Goal: Transaction & Acquisition: Book appointment/travel/reservation

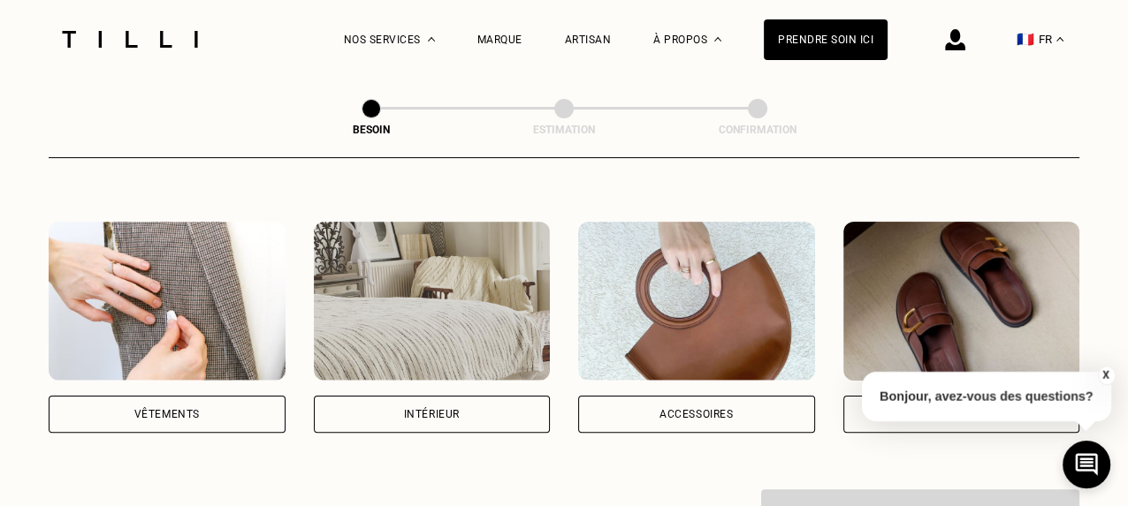
scroll to position [308, 0]
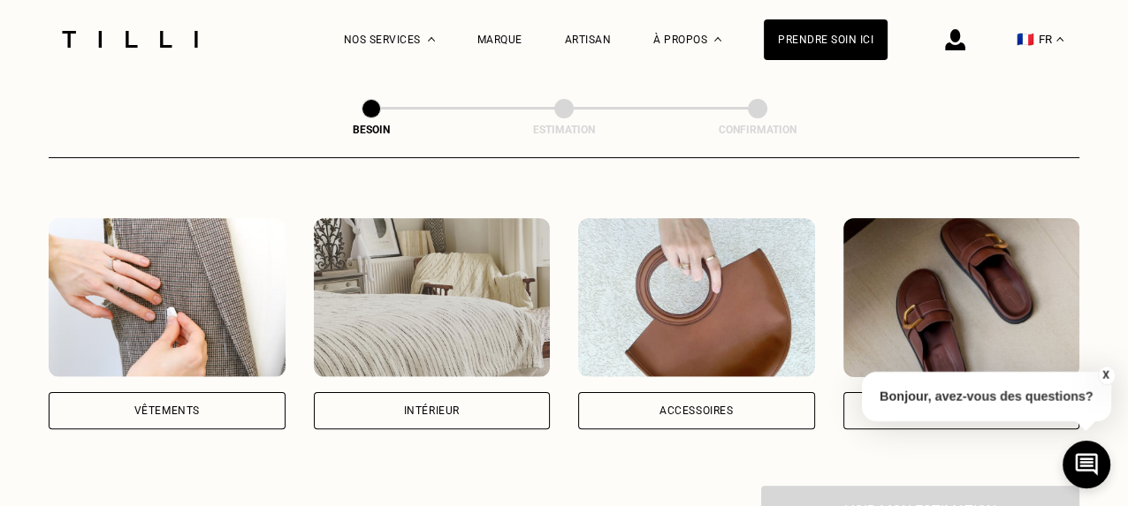
click at [228, 399] on div "Vêtements" at bounding box center [167, 410] width 237 height 37
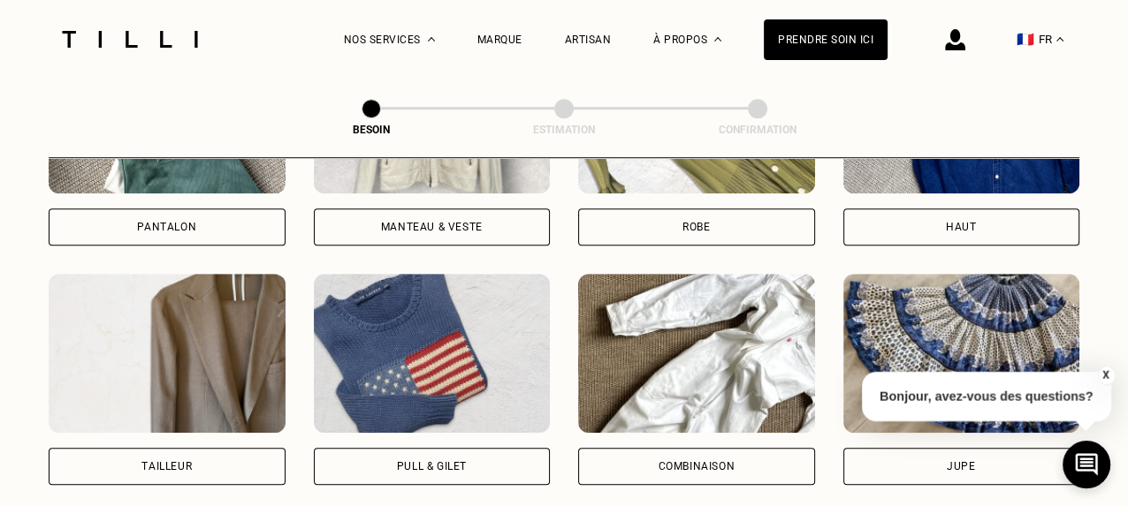
scroll to position [832, 0]
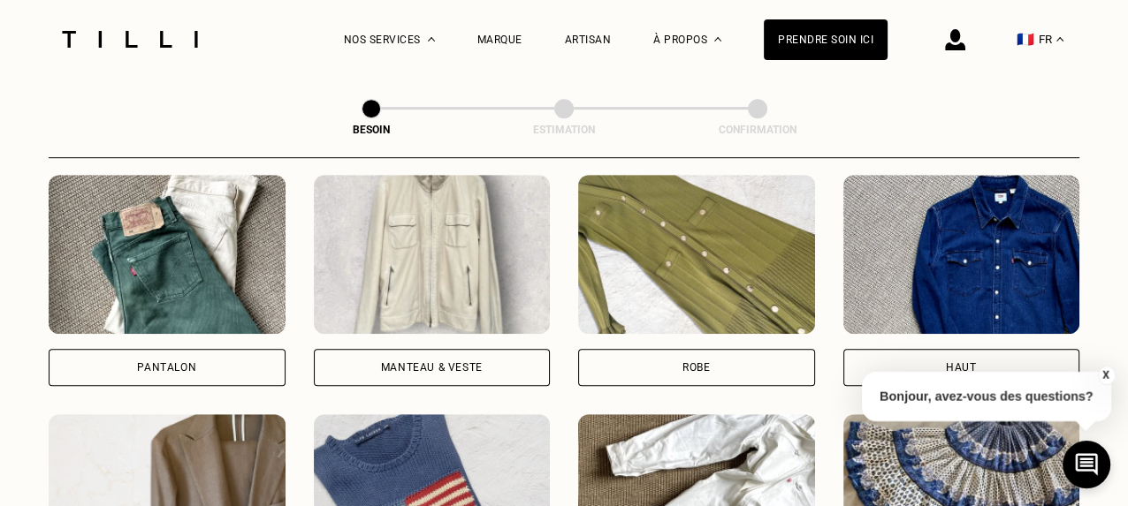
click at [720, 349] on div "Robe" at bounding box center [696, 367] width 237 height 37
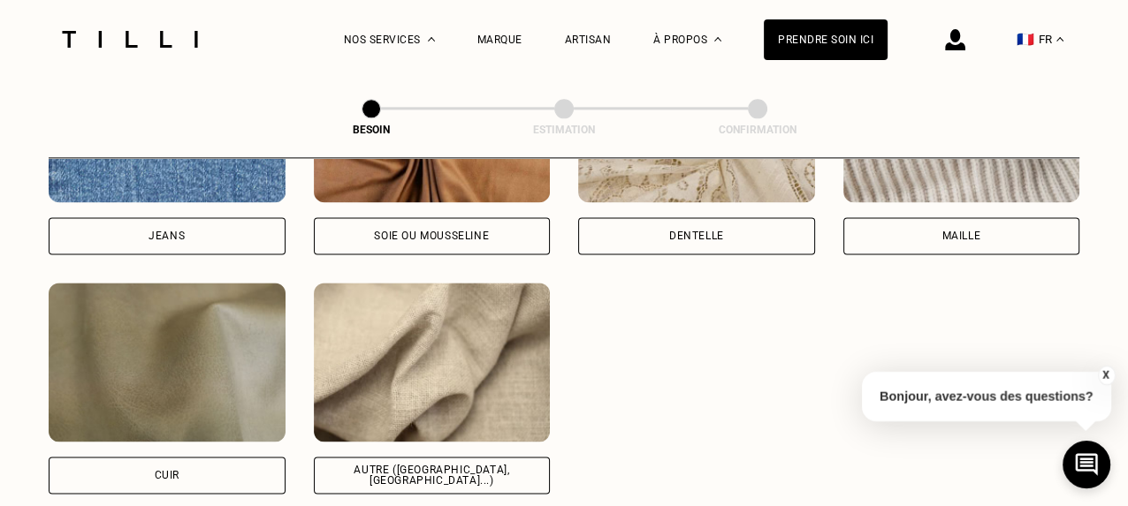
scroll to position [2043, 0]
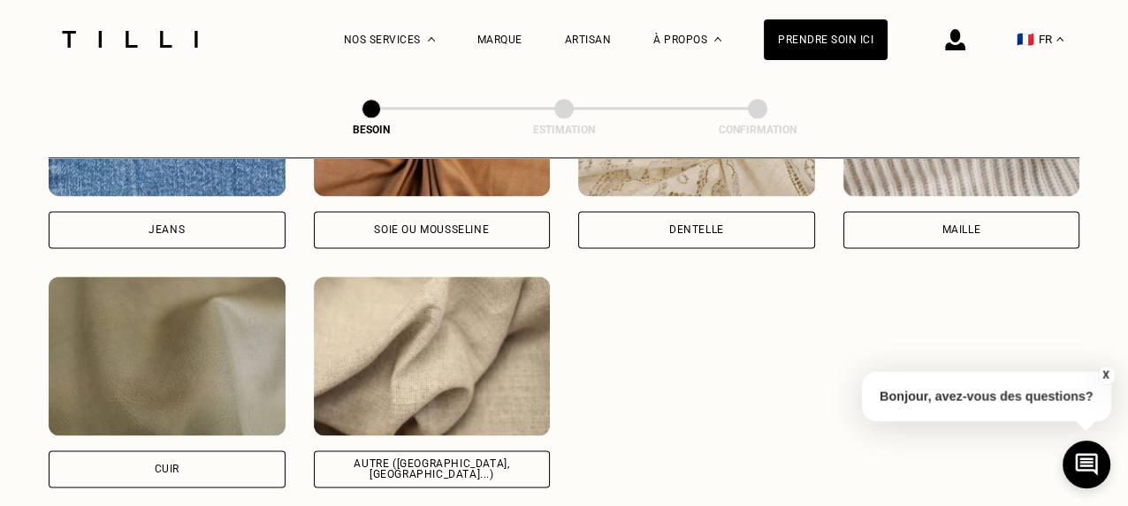
click at [449, 459] on div "Autre ([GEOGRAPHIC_DATA], [GEOGRAPHIC_DATA]...)" at bounding box center [432, 469] width 207 height 21
select select "FR"
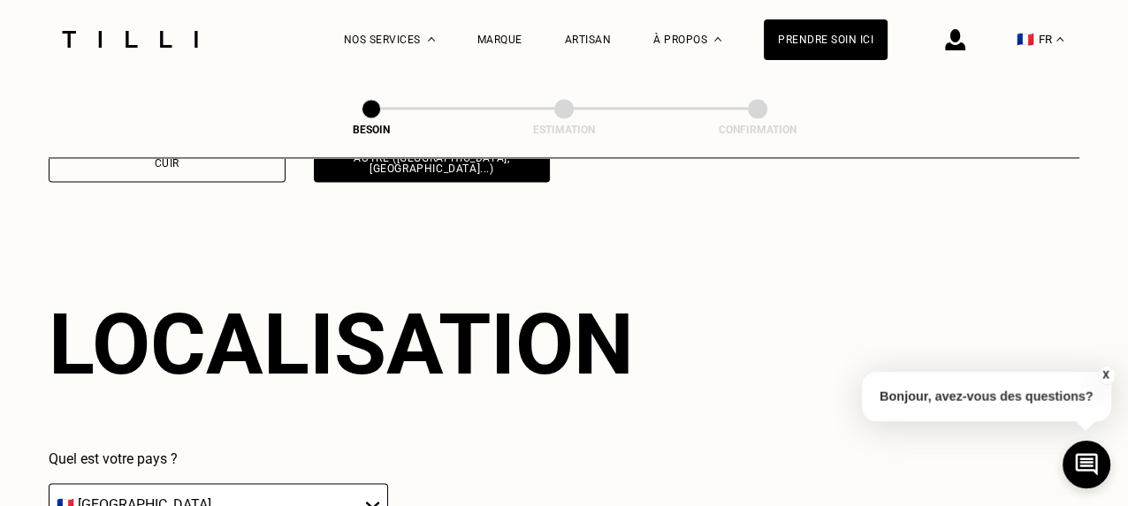
scroll to position [2375, 0]
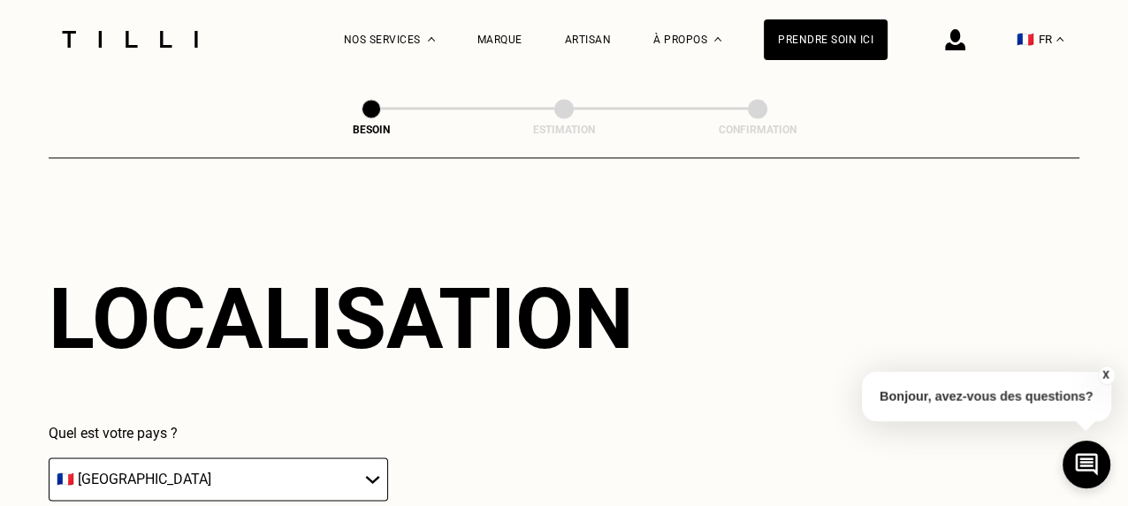
click at [372, 460] on select "🇩🇪 [GEOGRAPHIC_DATA] 🇦🇹 [GEOGRAPHIC_DATA] 🇧🇪 [GEOGRAPHIC_DATA] 🇧🇬 Bulgarie 🇨🇾 C…" at bounding box center [218, 479] width 339 height 43
click at [574, 456] on div "Quel est votre pays ? 🇩🇪 [GEOGRAPHIC_DATA] 🇦🇹 [GEOGRAPHIC_DATA] 🇧🇪 [GEOGRAPHIC_…" at bounding box center [341, 509] width 585 height 168
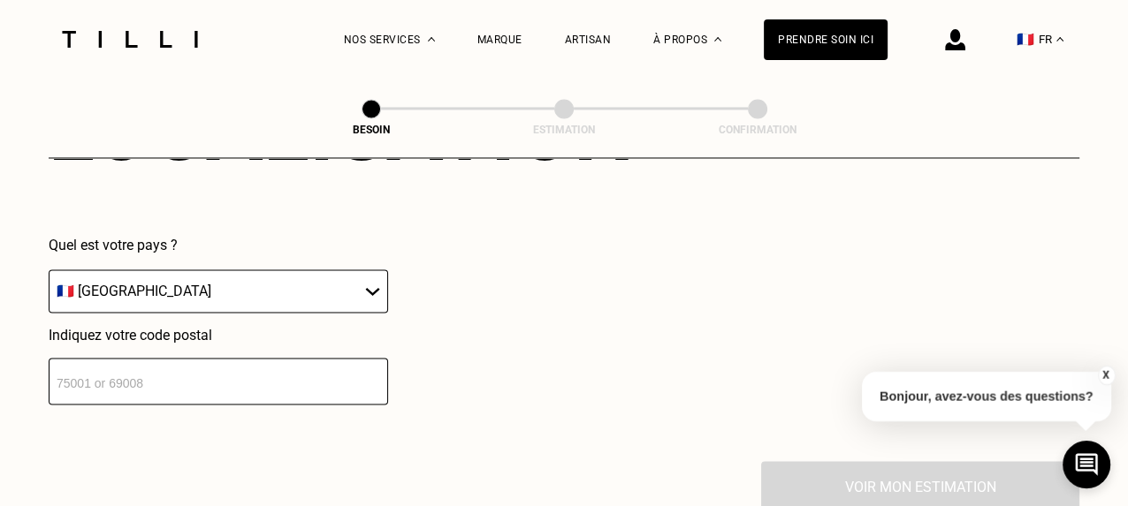
scroll to position [2629, 0]
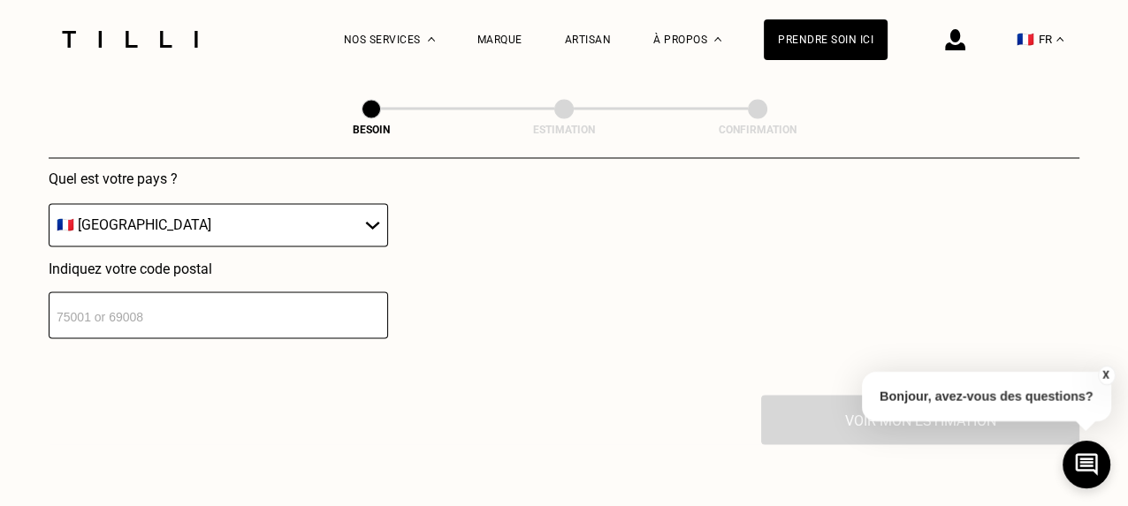
click at [112, 302] on input "number" at bounding box center [218, 315] width 339 height 47
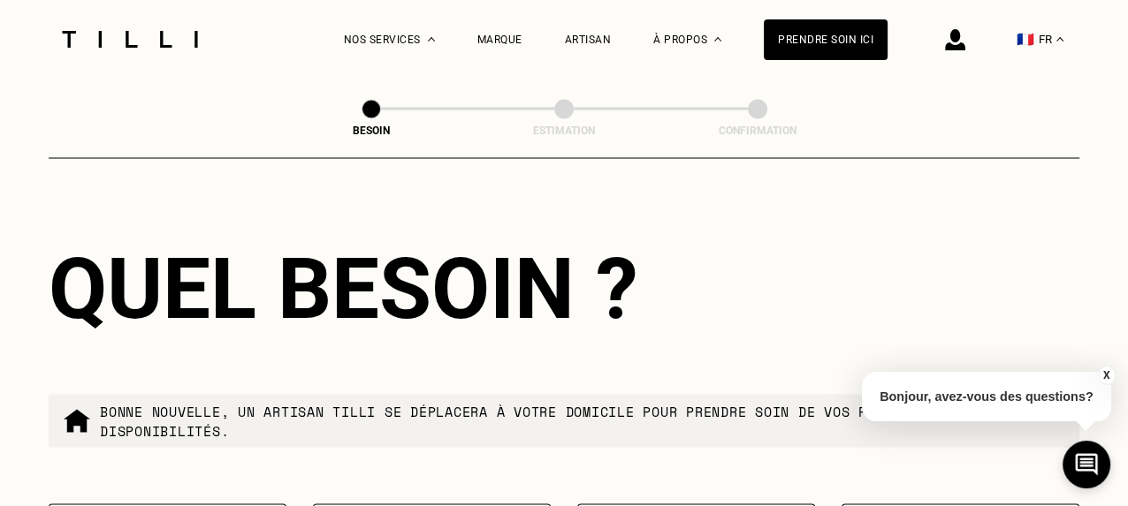
scroll to position [2929, 0]
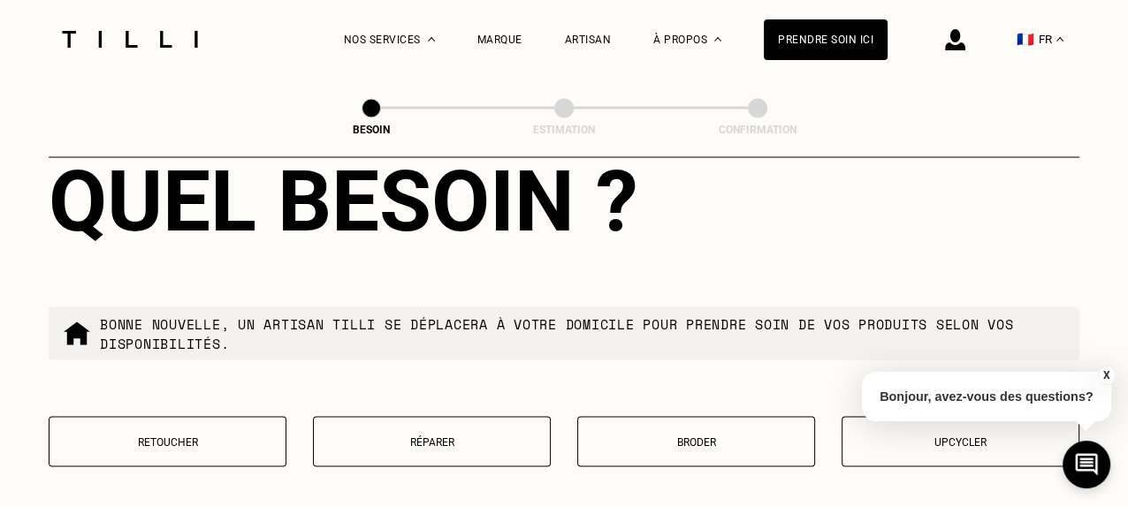
type input "75015"
click at [234, 437] on p "Retoucher" at bounding box center [167, 443] width 218 height 12
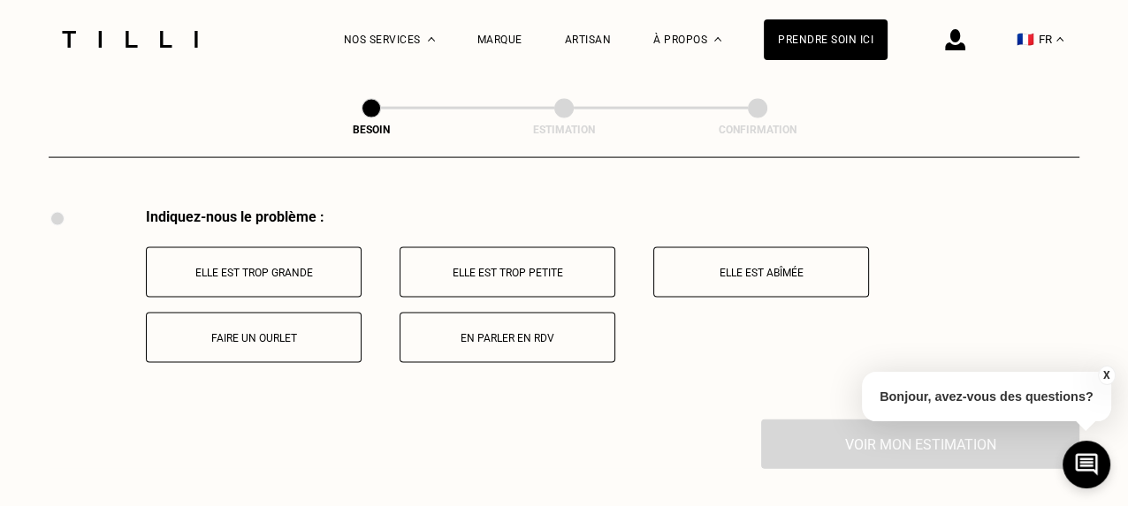
scroll to position [3269, 0]
click at [291, 267] on p "Elle est trop grande" at bounding box center [254, 270] width 196 height 12
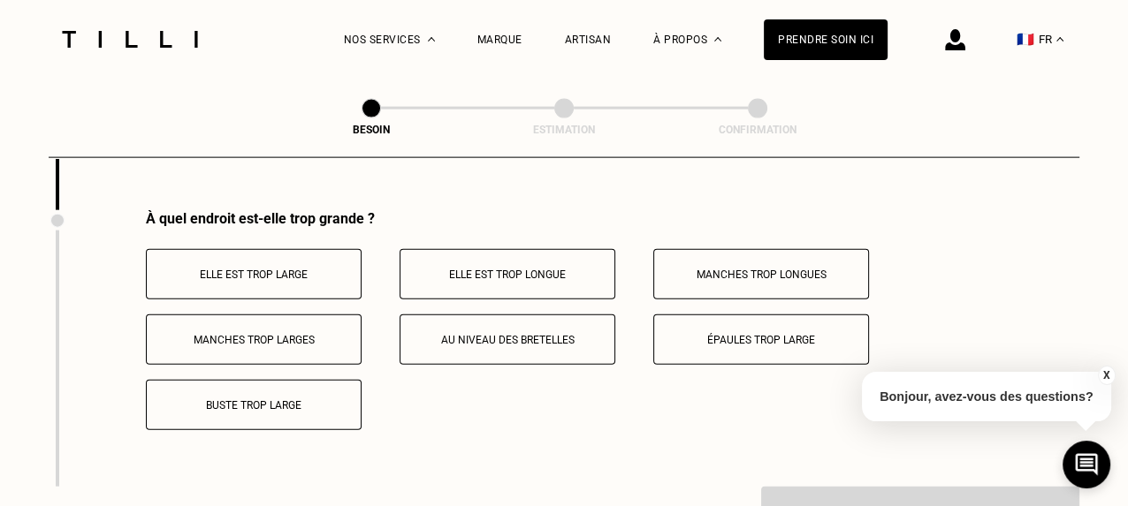
scroll to position [3481, 0]
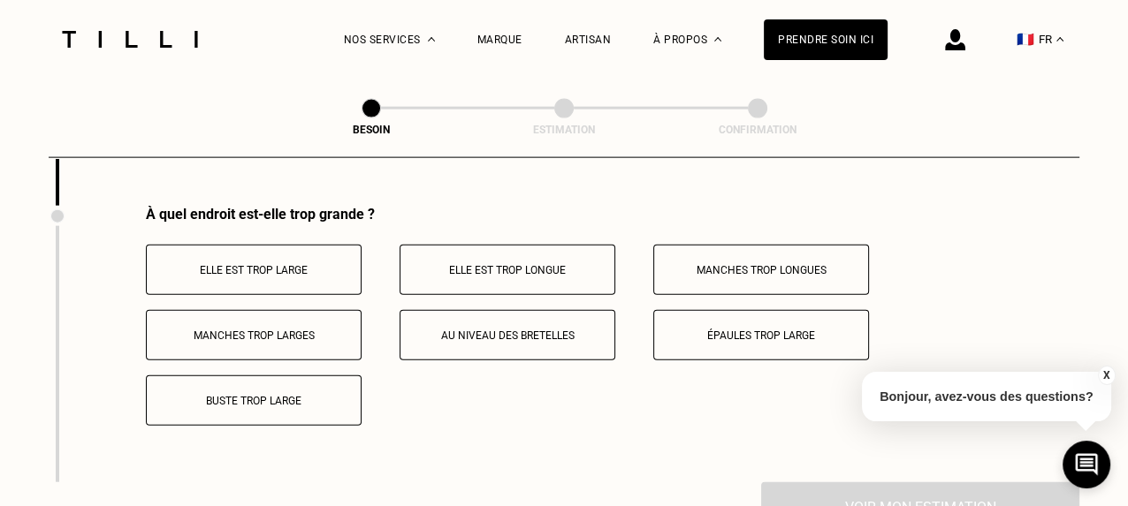
click at [312, 268] on p "Elle est trop large" at bounding box center [254, 270] width 196 height 12
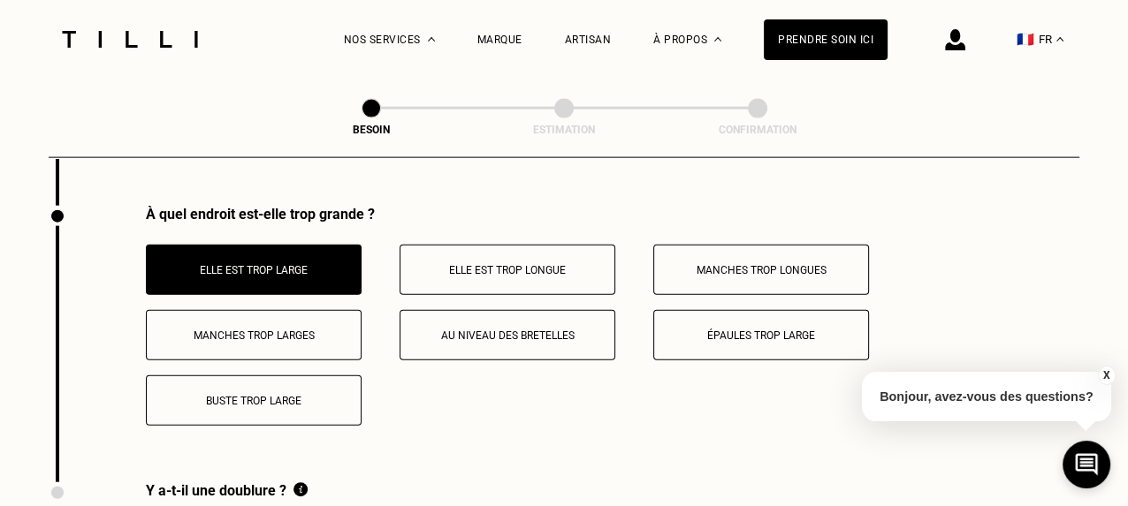
click at [572, 271] on button "Elle est trop longue" at bounding box center [507, 270] width 216 height 50
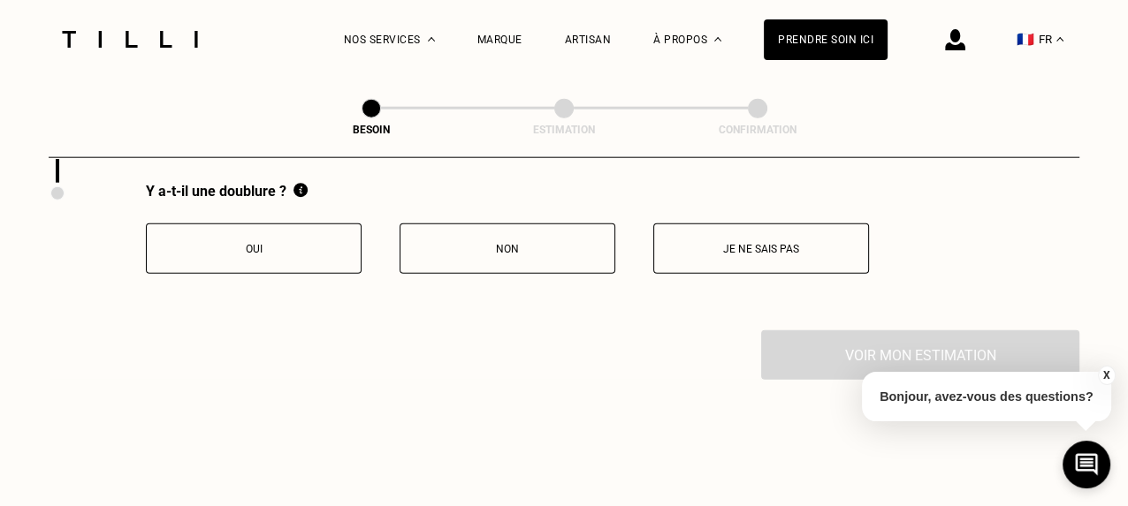
scroll to position [3796, 0]
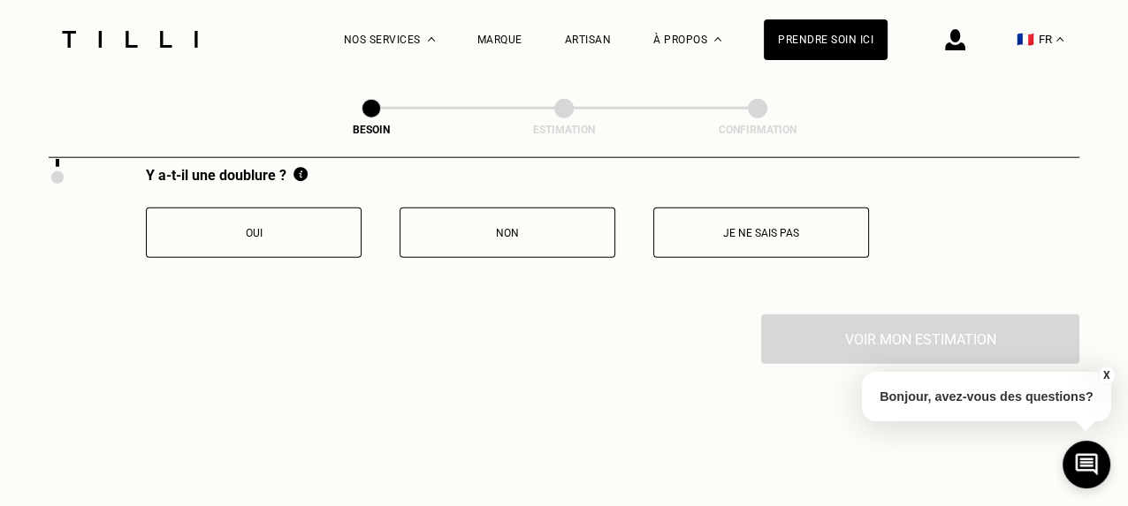
click at [533, 214] on button "Non" at bounding box center [507, 233] width 216 height 50
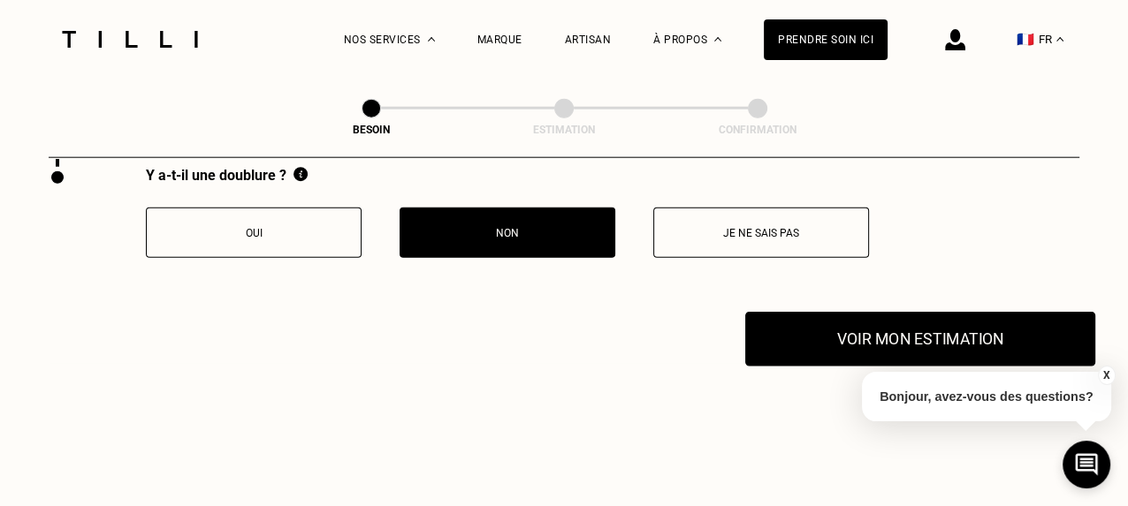
click at [936, 331] on button "Voir mon estimation" at bounding box center [920, 339] width 350 height 55
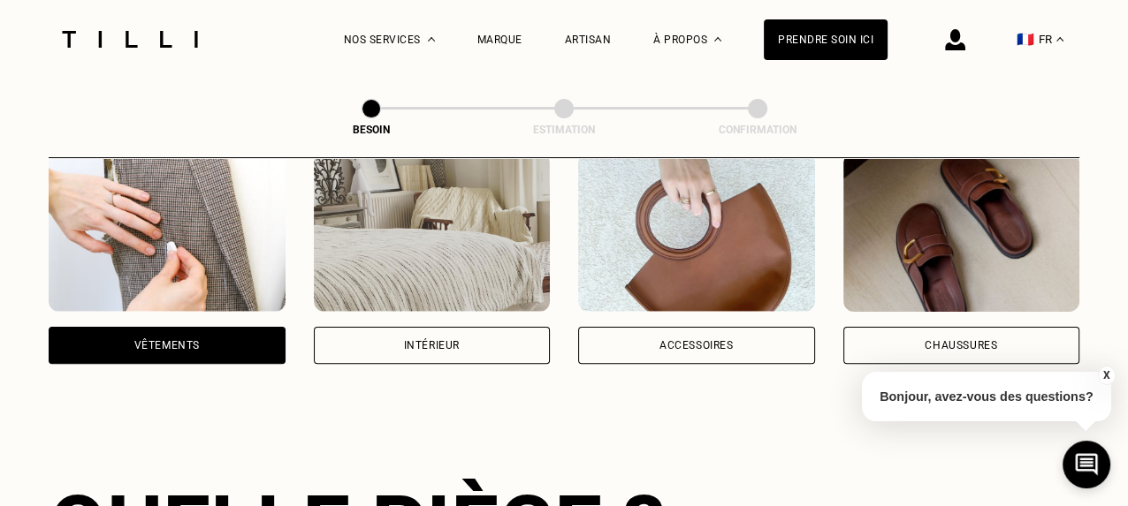
scroll to position [0, 0]
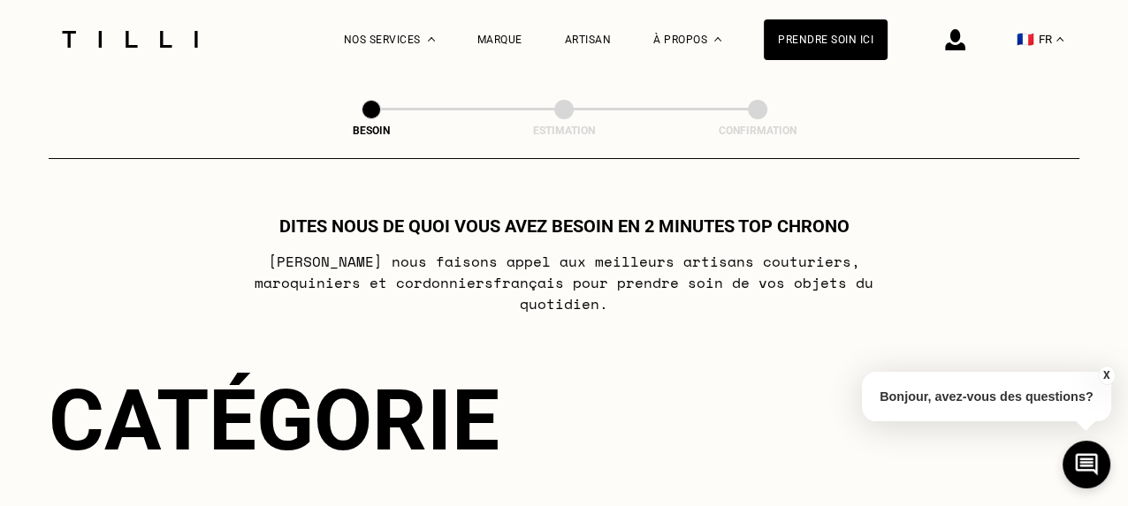
scroll to position [765, 0]
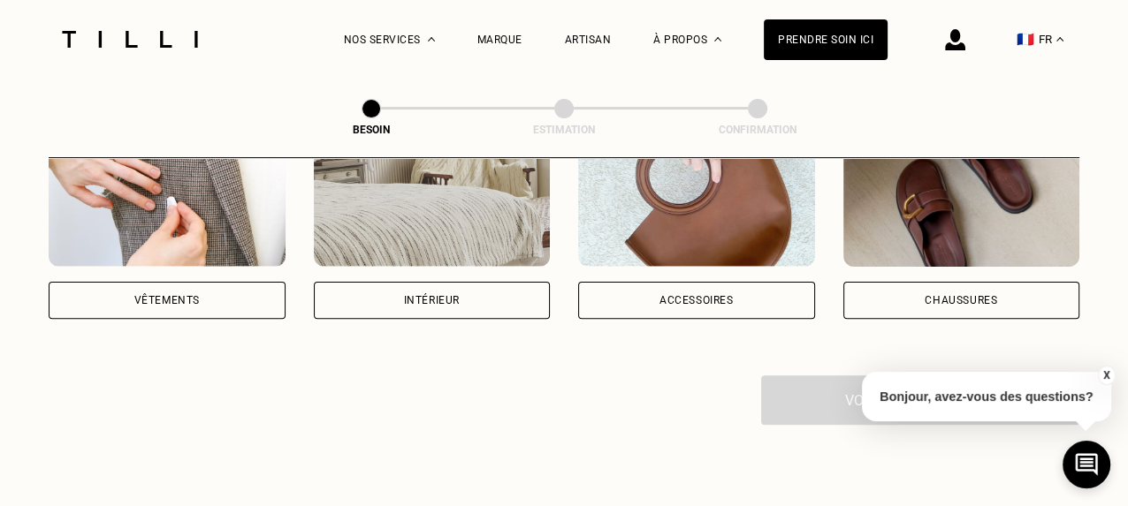
scroll to position [423, 0]
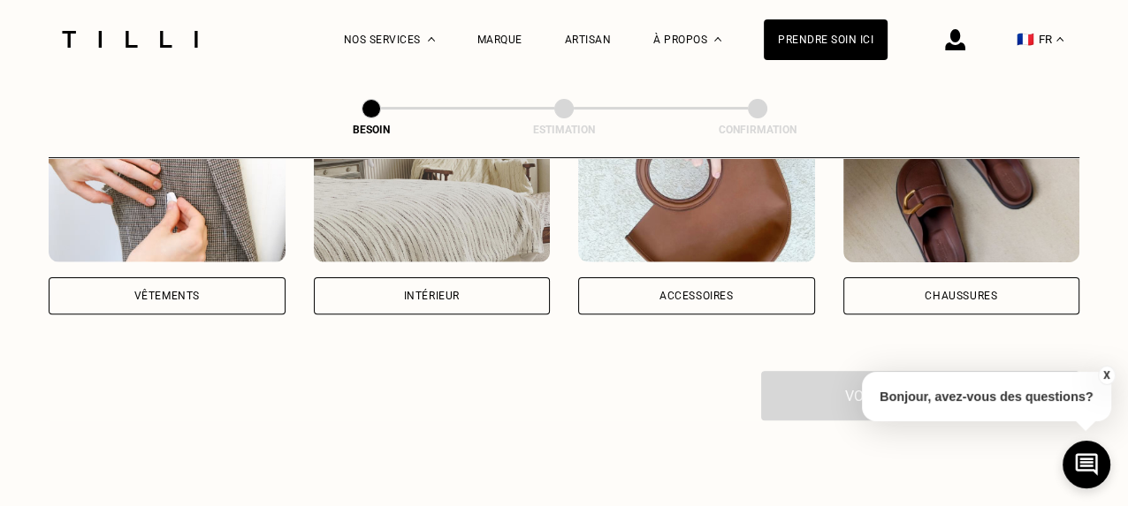
click at [196, 291] on div "Vêtements" at bounding box center [166, 296] width 65 height 11
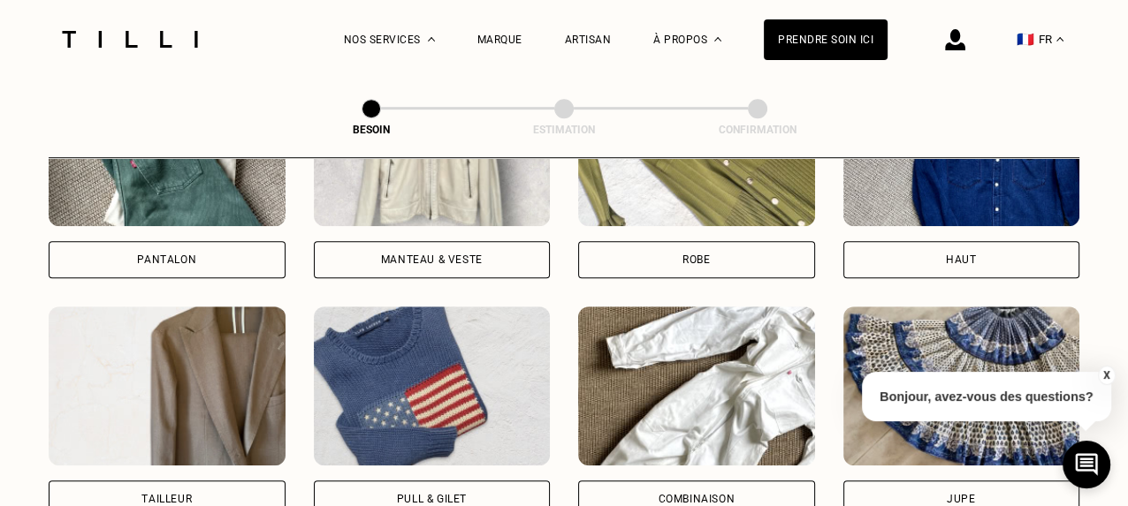
scroll to position [947, 0]
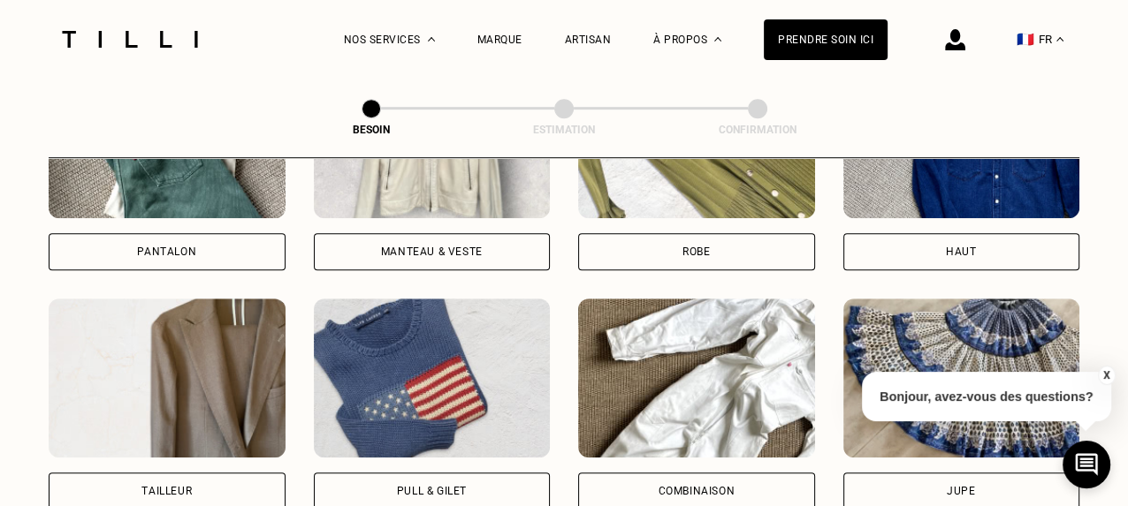
click at [695, 247] on div "Robe" at bounding box center [695, 252] width 27 height 11
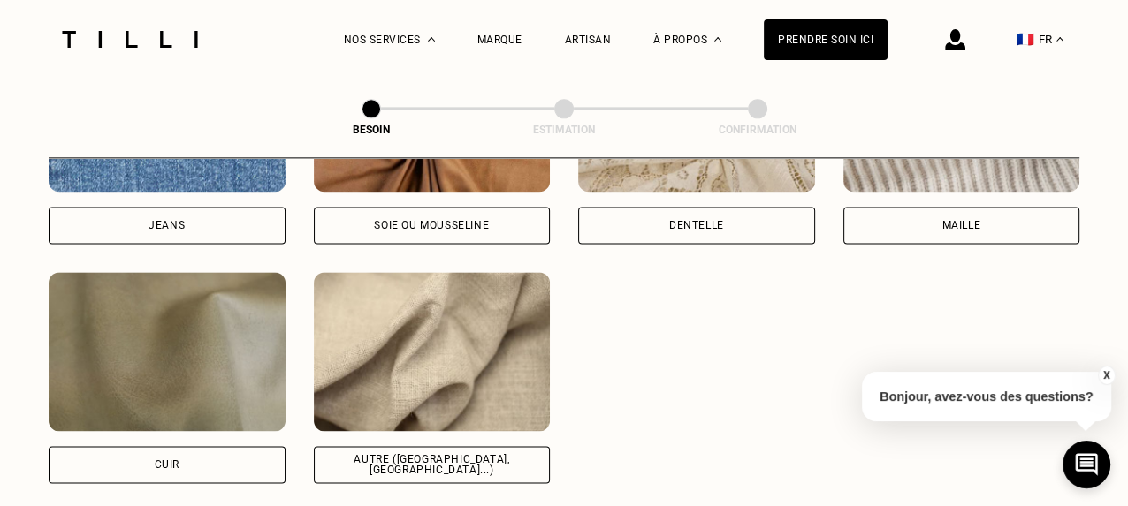
scroll to position [2054, 0]
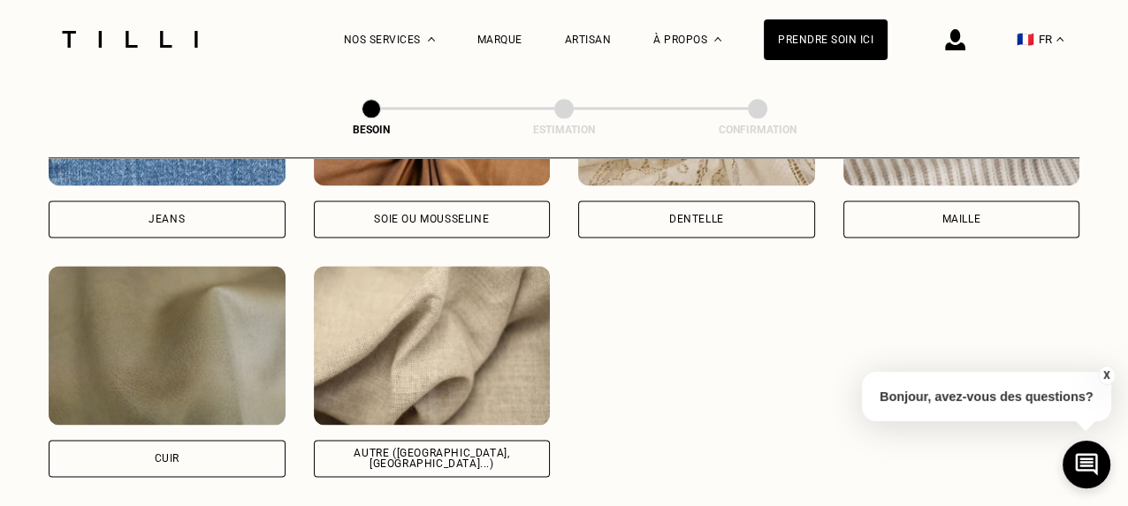
click at [485, 452] on div "Autre ([GEOGRAPHIC_DATA], [GEOGRAPHIC_DATA]...)" at bounding box center [432, 458] width 237 height 37
select select "FR"
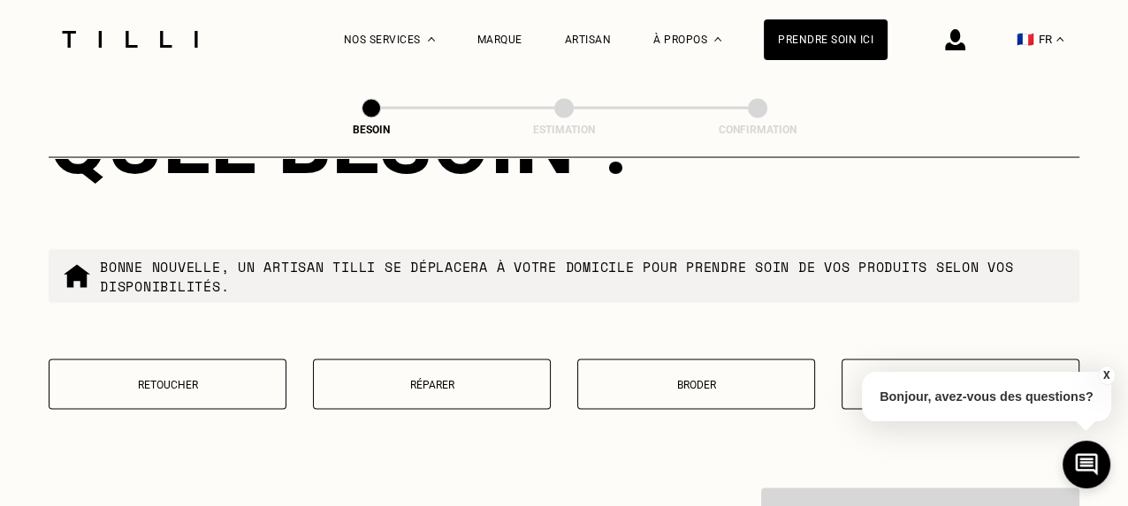
scroll to position [2994, 0]
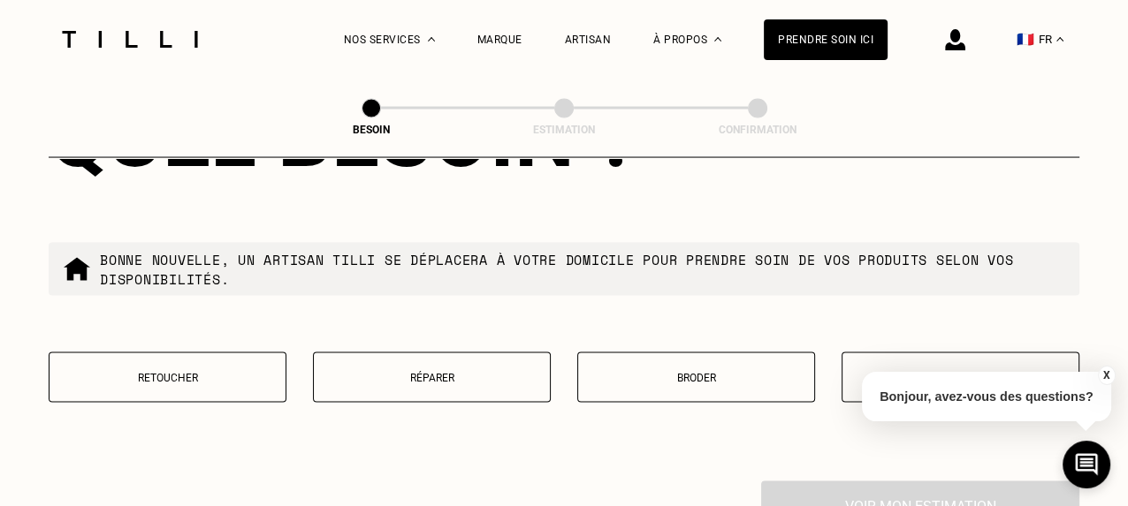
click at [224, 379] on button "Retoucher" at bounding box center [168, 378] width 238 height 50
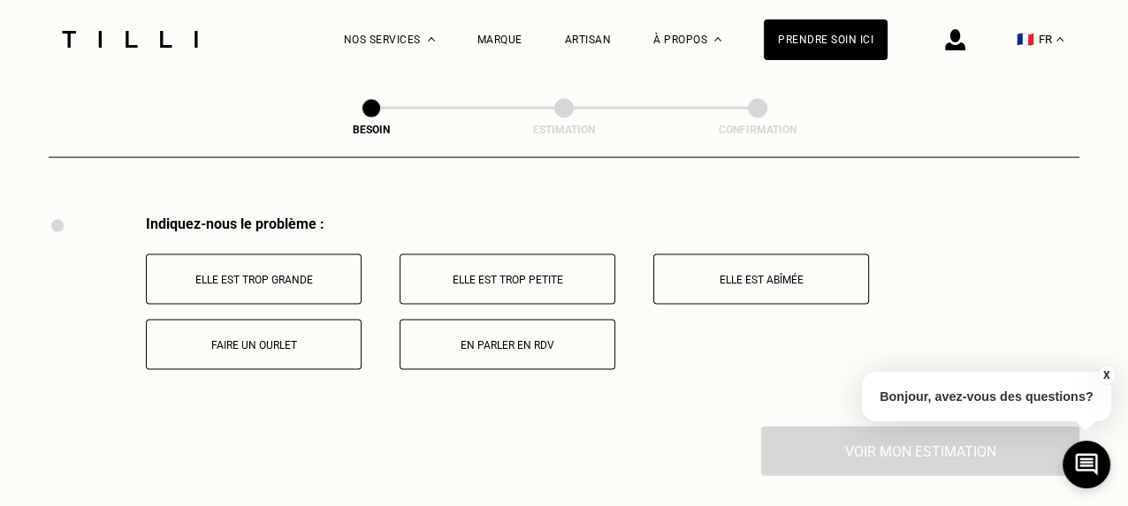
scroll to position [3269, 0]
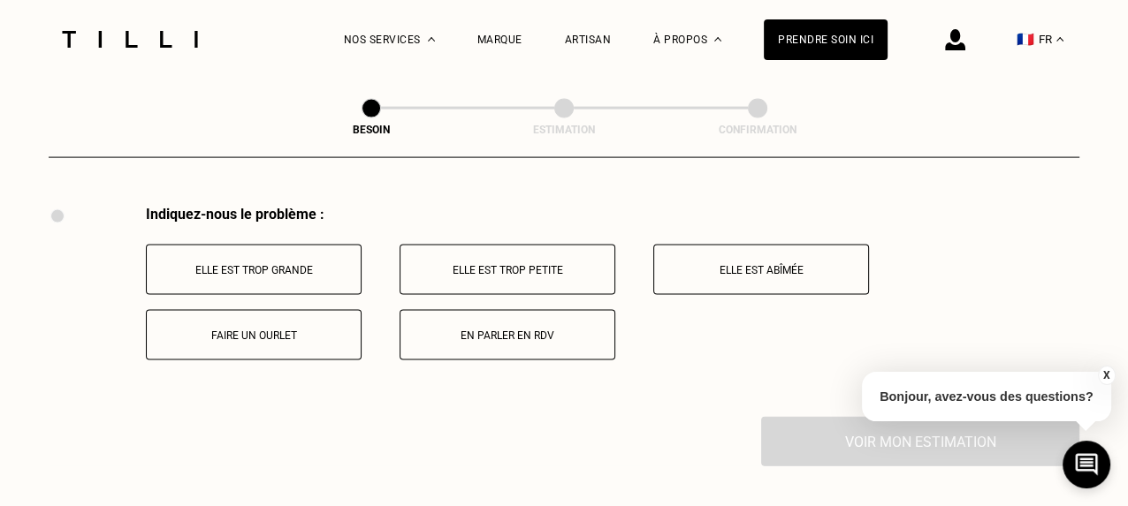
click at [284, 275] on button "Elle est trop grande" at bounding box center [254, 270] width 216 height 50
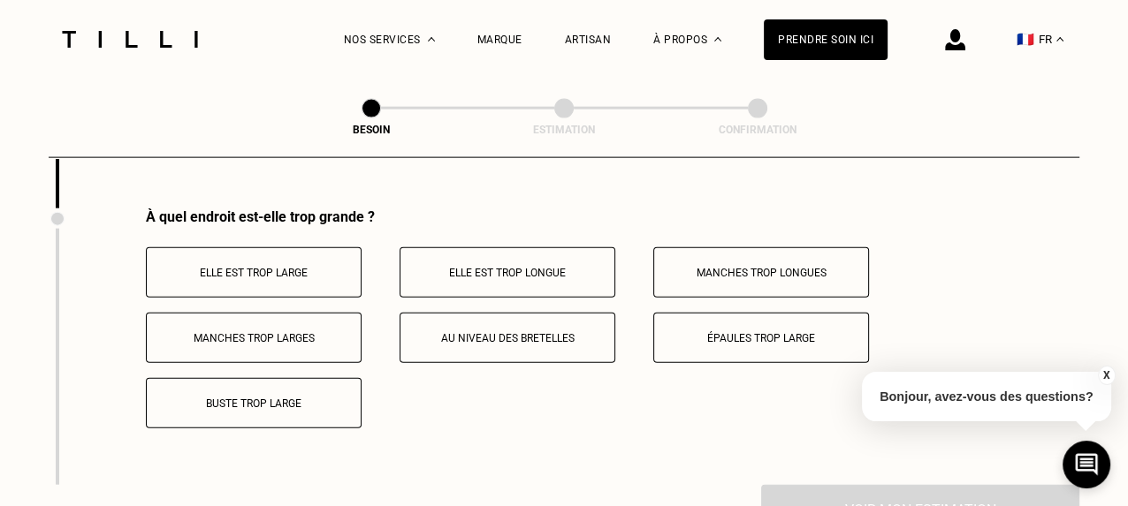
scroll to position [3481, 0]
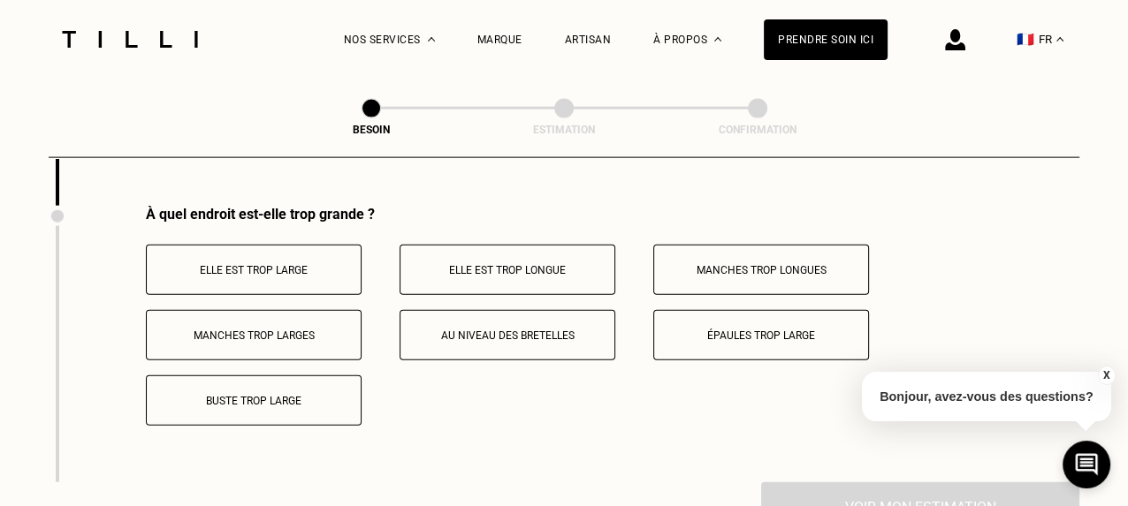
click at [323, 268] on p "Elle est trop large" at bounding box center [254, 270] width 196 height 12
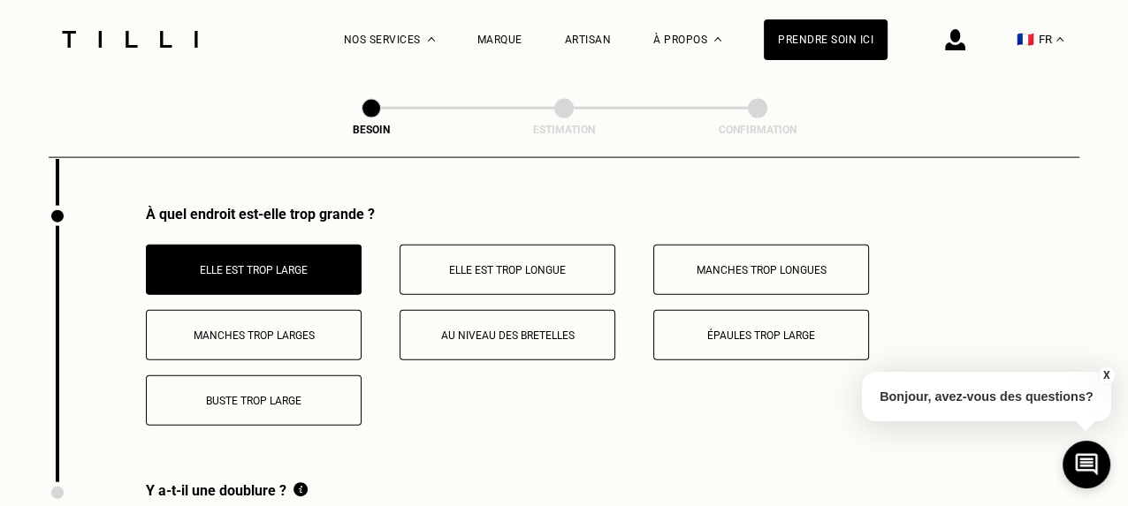
click at [505, 270] on button "Elle est trop longue" at bounding box center [507, 270] width 216 height 50
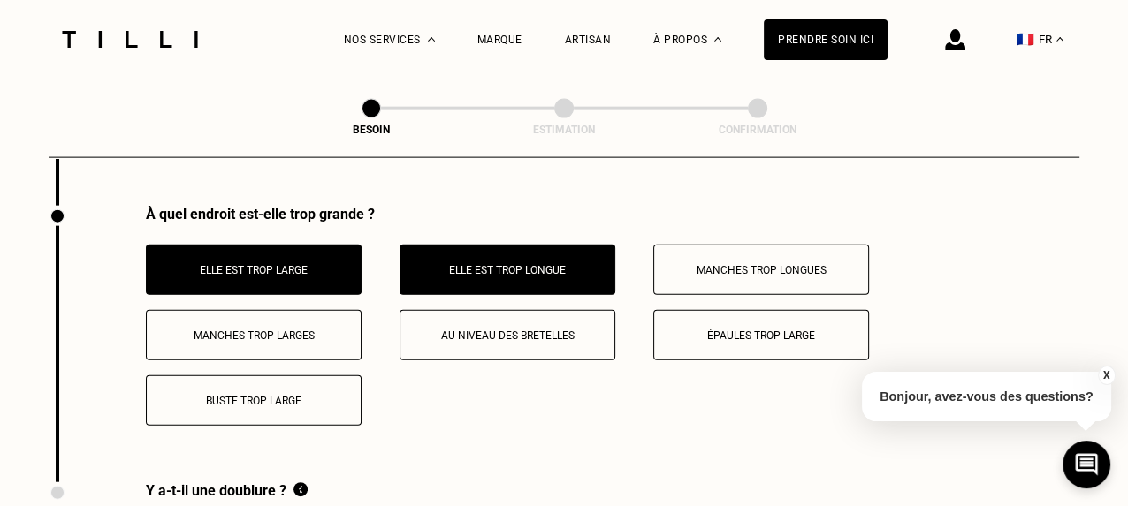
click at [699, 269] on p "Manches trop longues" at bounding box center [761, 270] width 196 height 12
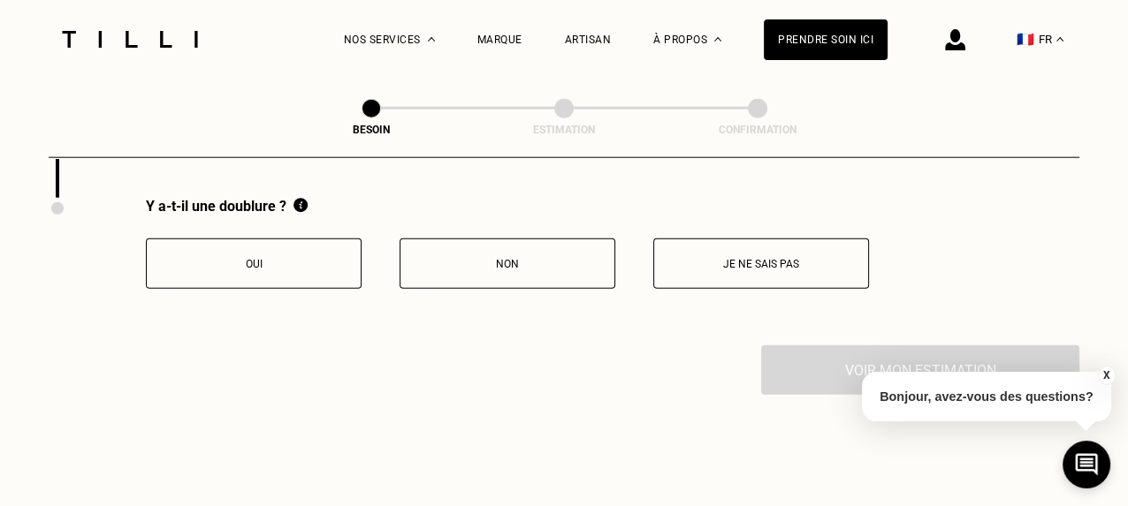
scroll to position [3773, 0]
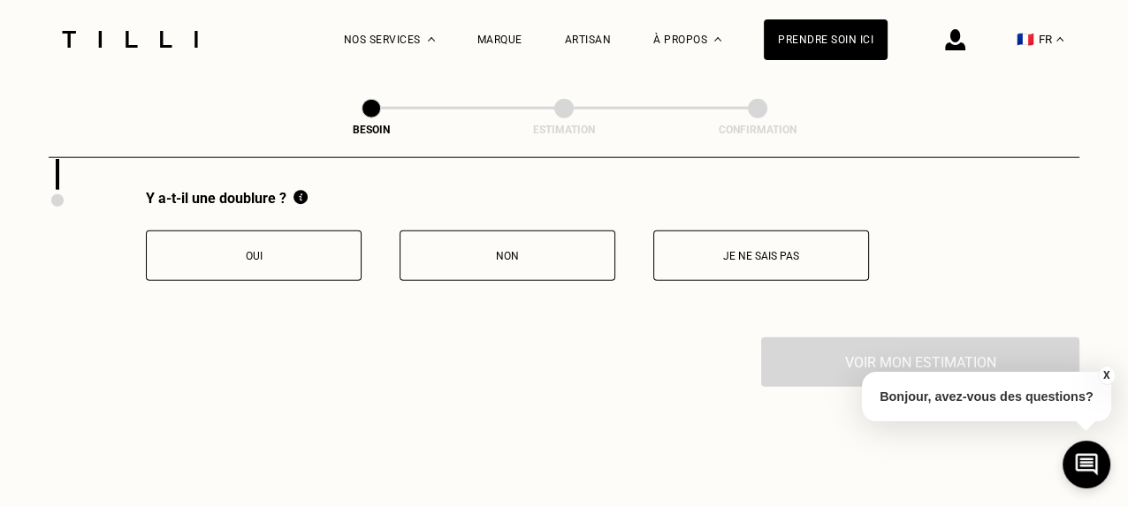
click at [521, 250] on p "Non" at bounding box center [507, 256] width 196 height 12
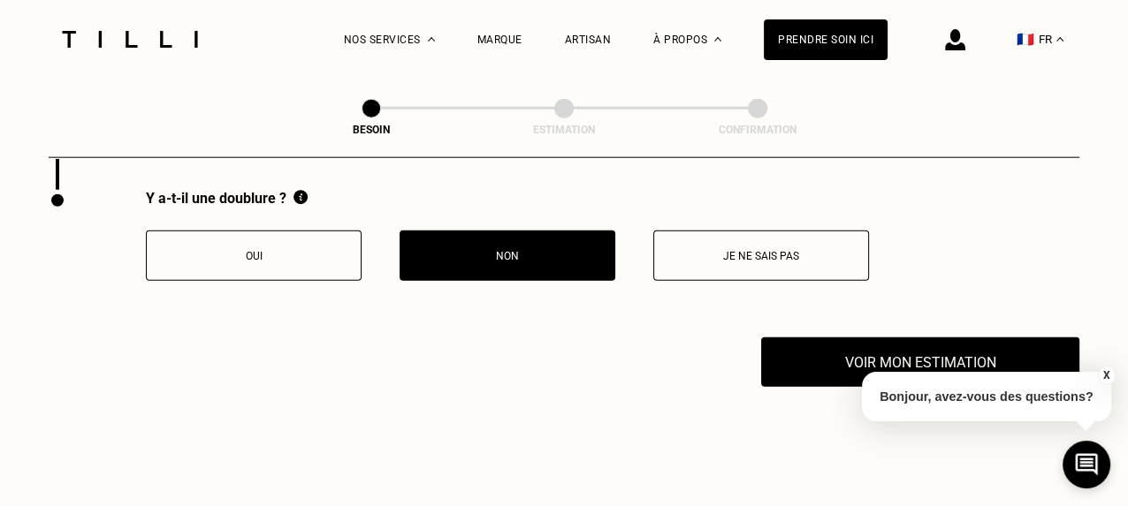
click at [890, 355] on div "X Bonjour, avez-vous des questions?" at bounding box center [986, 394] width 249 height 83
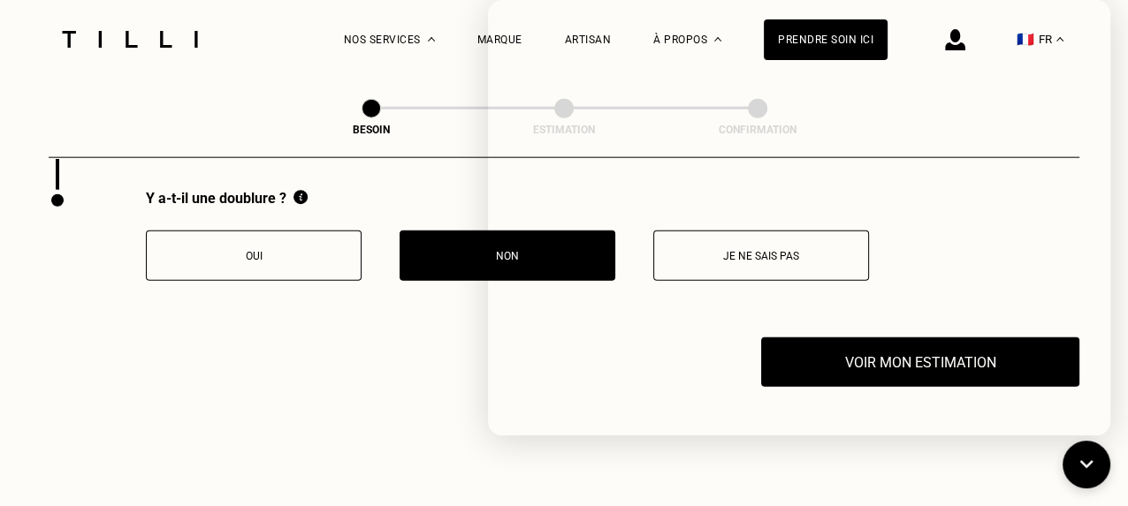
click at [468, 80] on div "Besoin Estimation Confirmation" at bounding box center [564, 118] width 1031 height 80
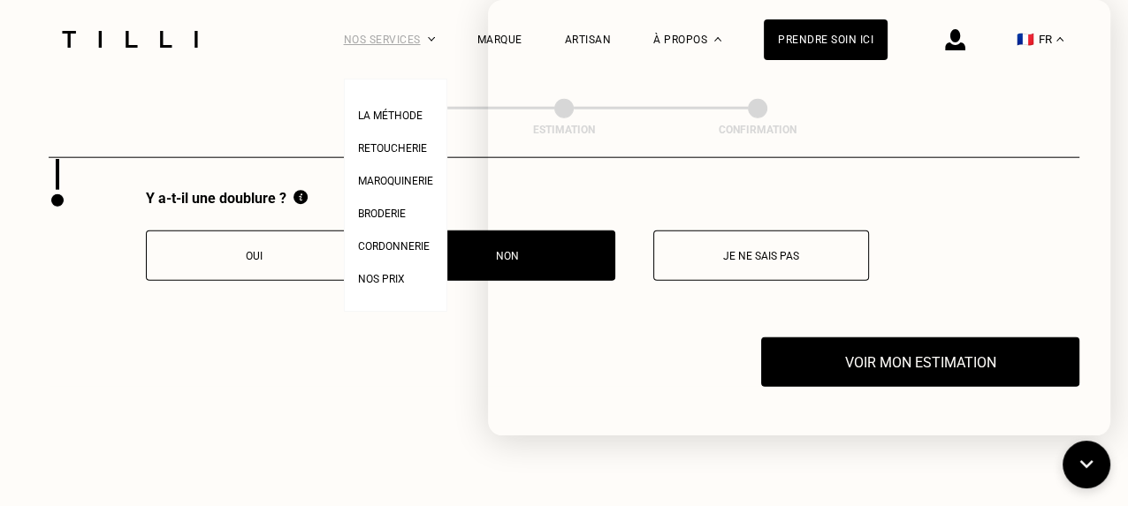
click at [406, 74] on div "Nos services" at bounding box center [389, 39] width 91 height 79
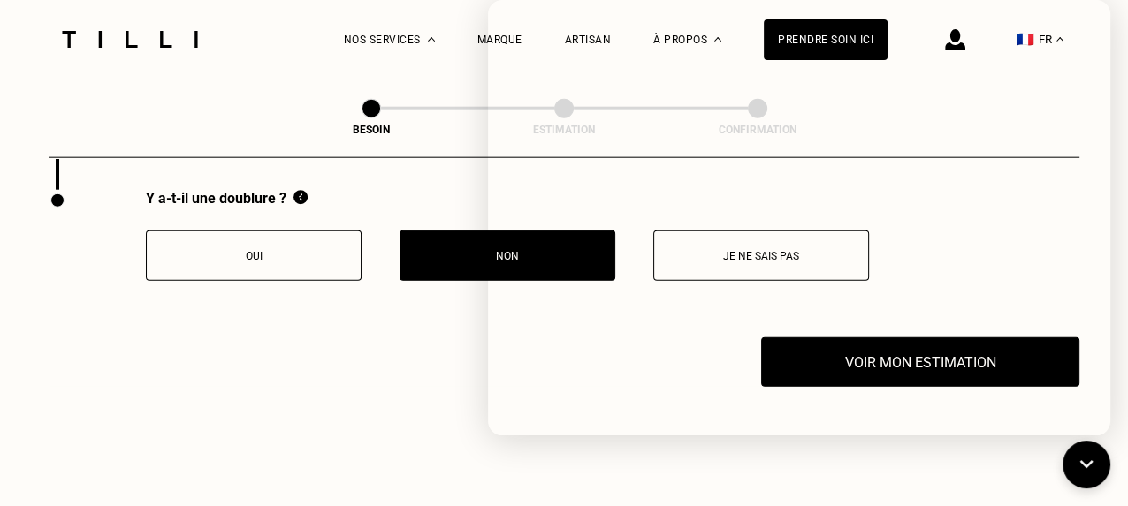
scroll to position [3329, 0]
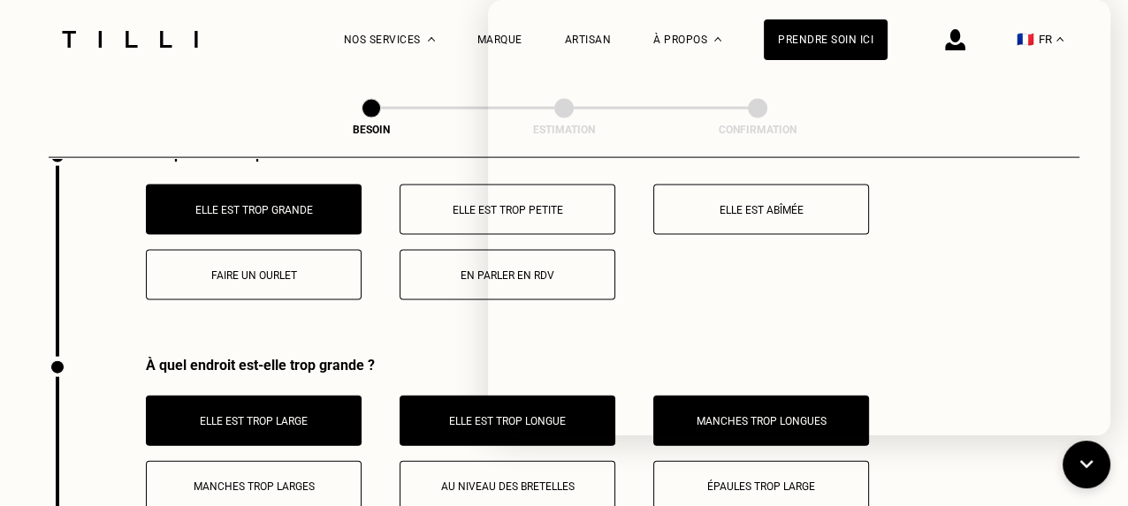
click at [282, 18] on div "La Méthode Retoucherie Maroquinerie Broderie Cordonnerie Nos prix Nos services …" at bounding box center [564, 39] width 1016 height 79
click at [1086, 475] on icon at bounding box center [1086, 465] width 29 height 47
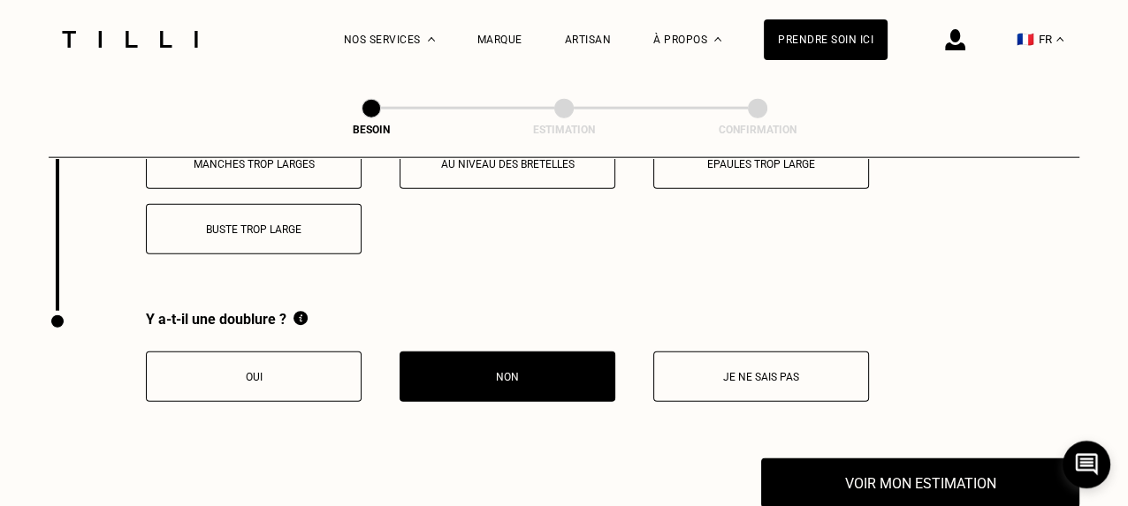
scroll to position [3921, 0]
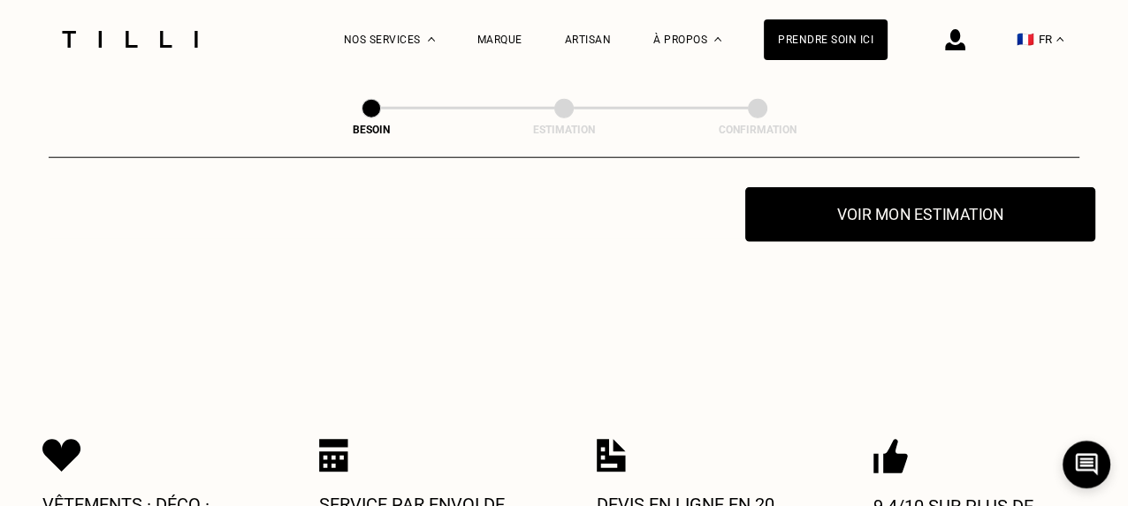
click at [924, 215] on button "Voir mon estimation" at bounding box center [920, 214] width 350 height 55
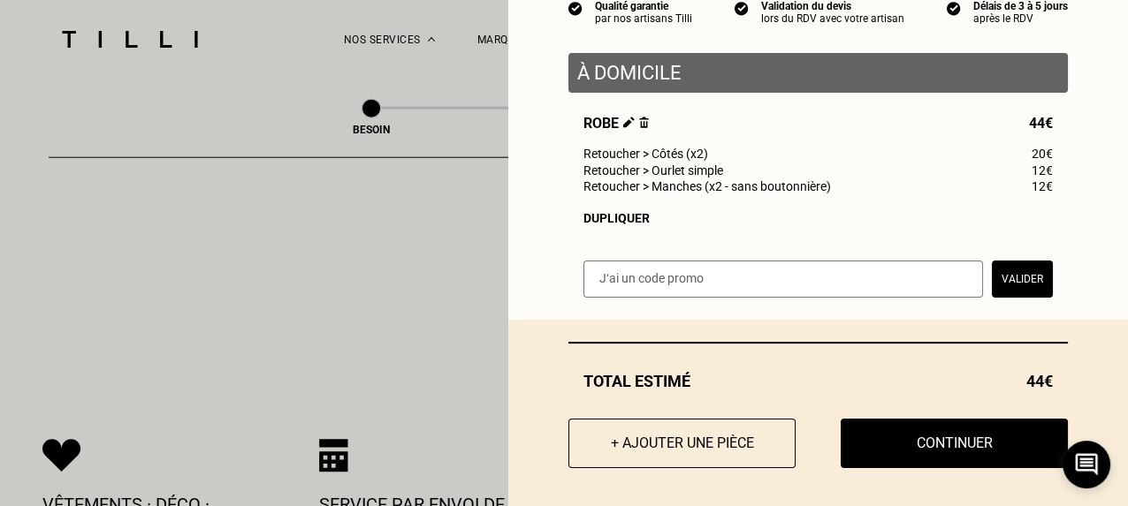
scroll to position [194, 0]
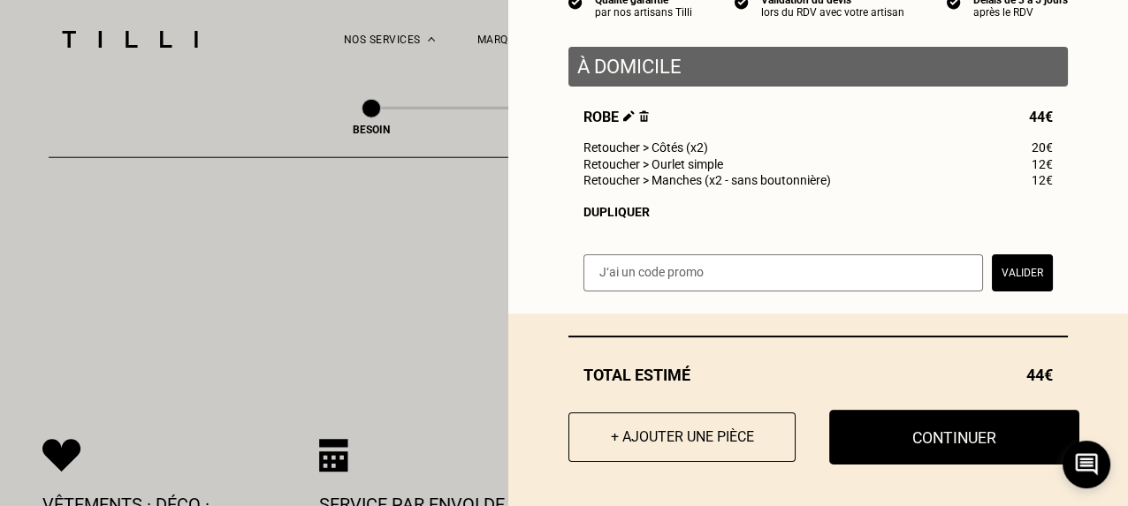
click at [956, 446] on button "Continuer" at bounding box center [954, 437] width 250 height 55
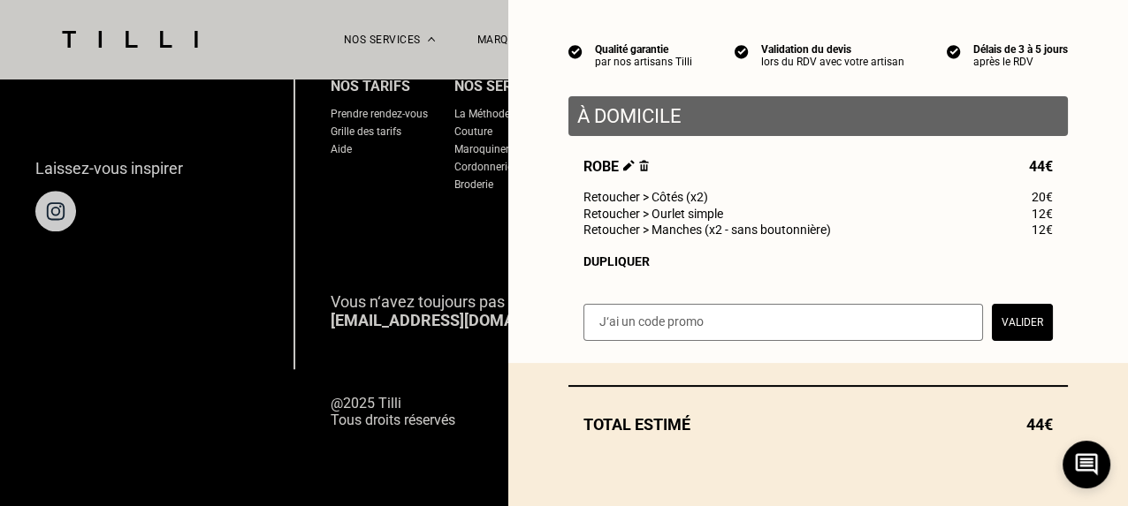
scroll to position [145, 0]
select select "FR"
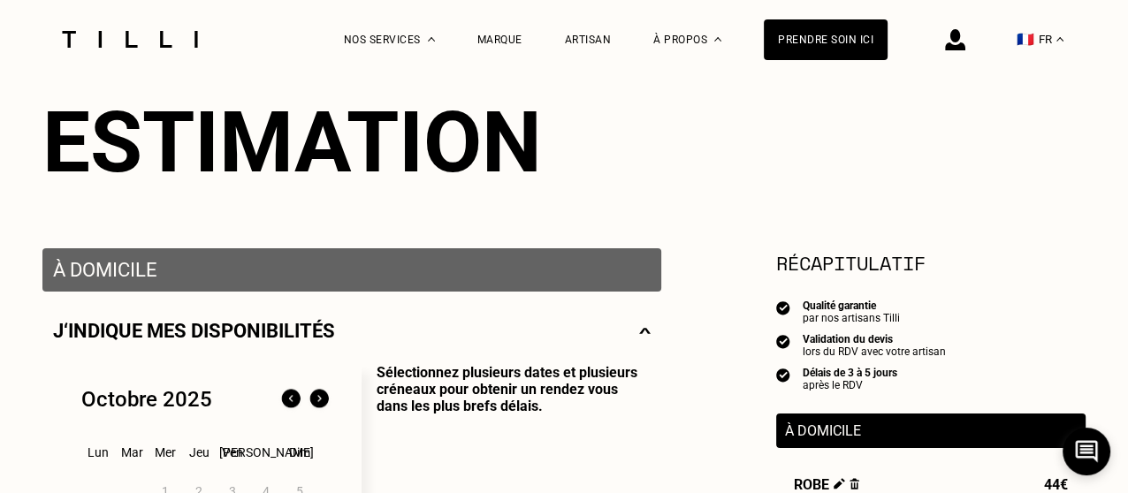
scroll to position [255, 0]
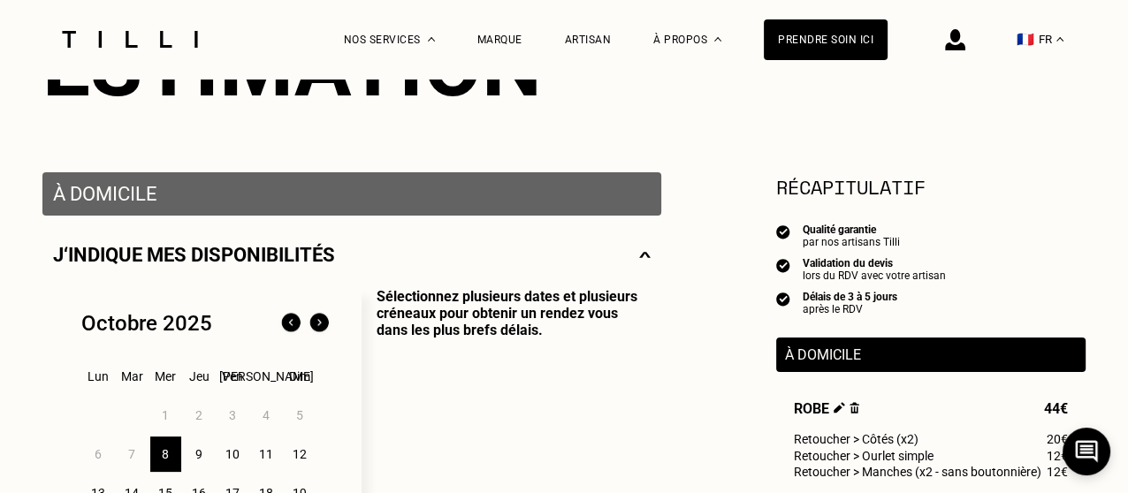
click at [232, 457] on div "10" at bounding box center [232, 454] width 31 height 35
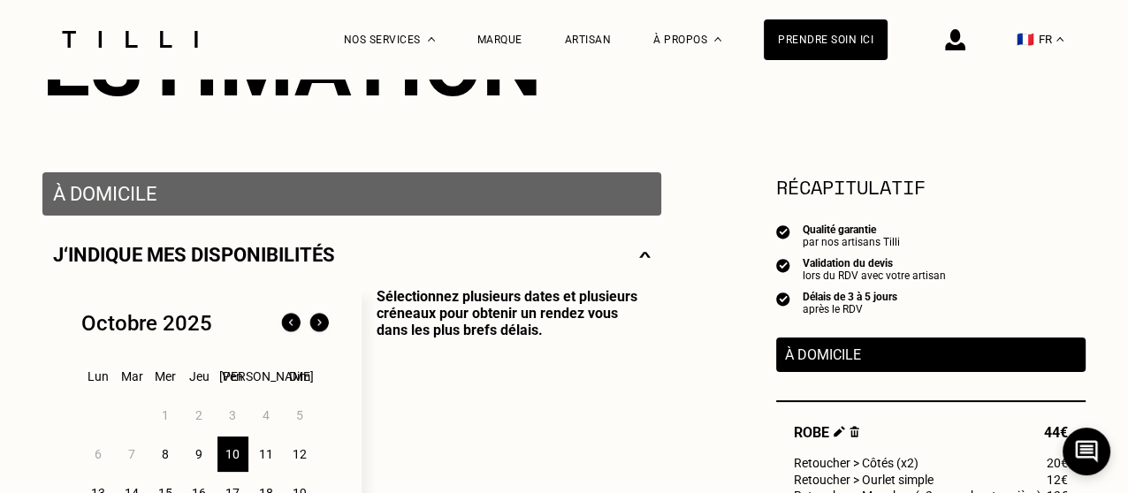
click at [197, 456] on div "9" at bounding box center [199, 454] width 31 height 35
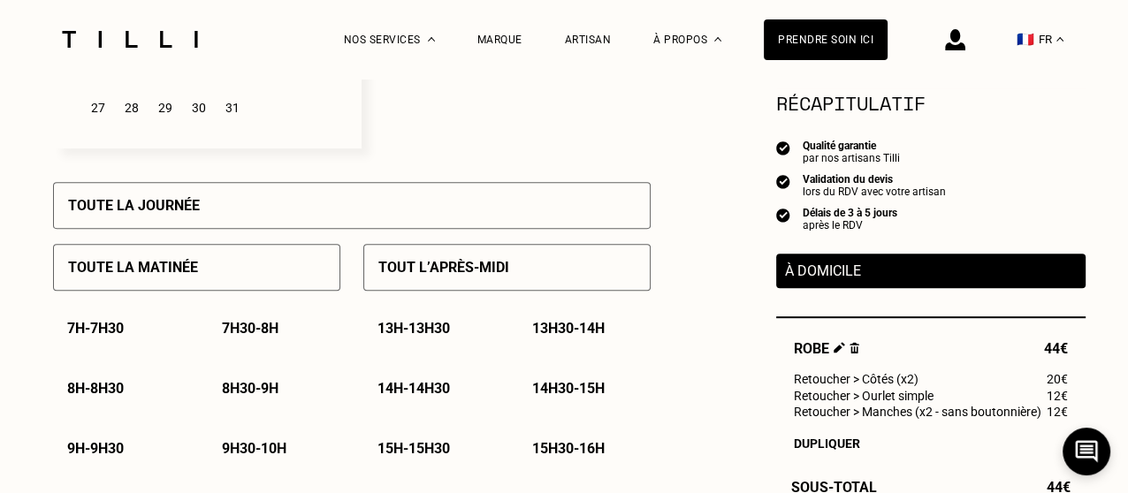
scroll to position [725, 0]
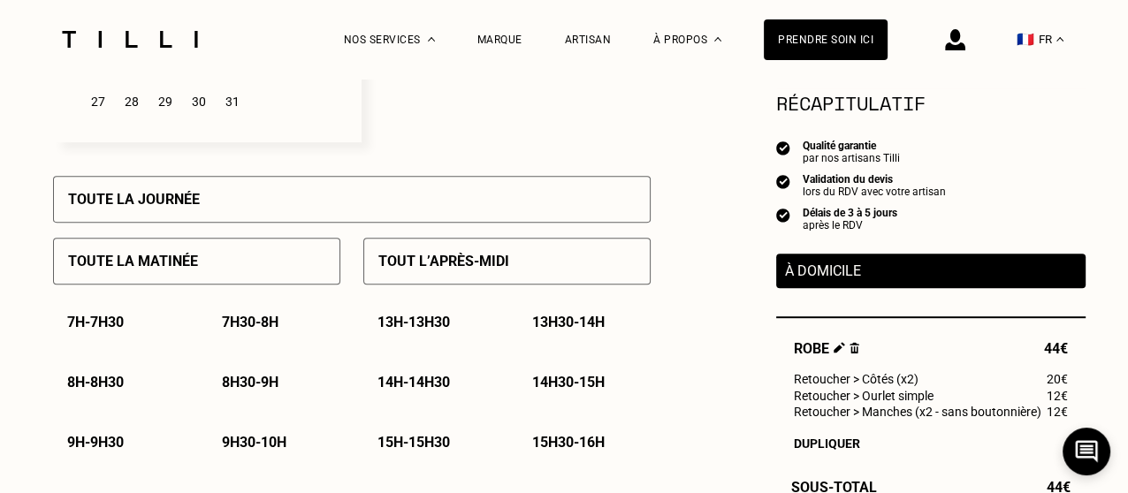
click at [422, 324] on p "13h - 13h30" at bounding box center [413, 322] width 72 height 17
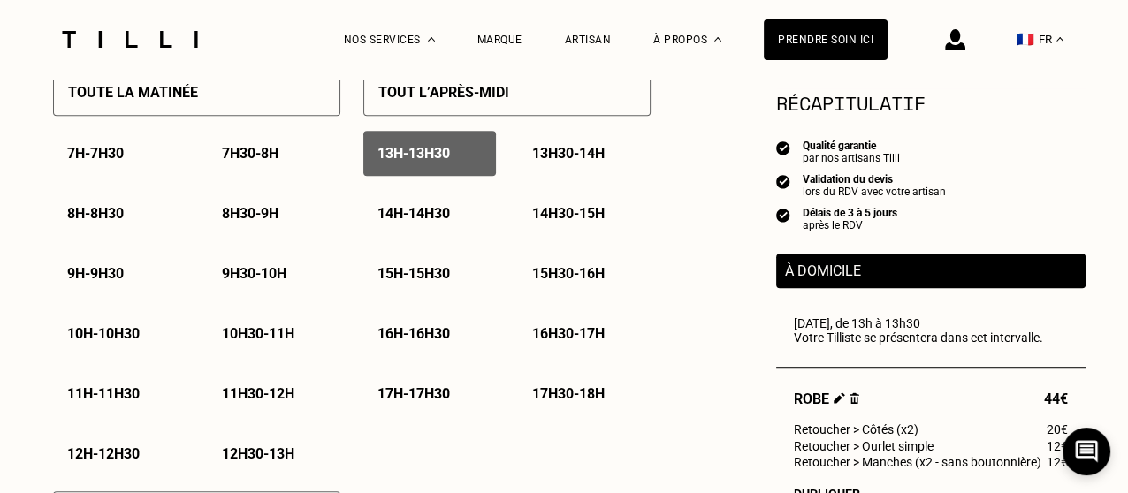
scroll to position [899, 0]
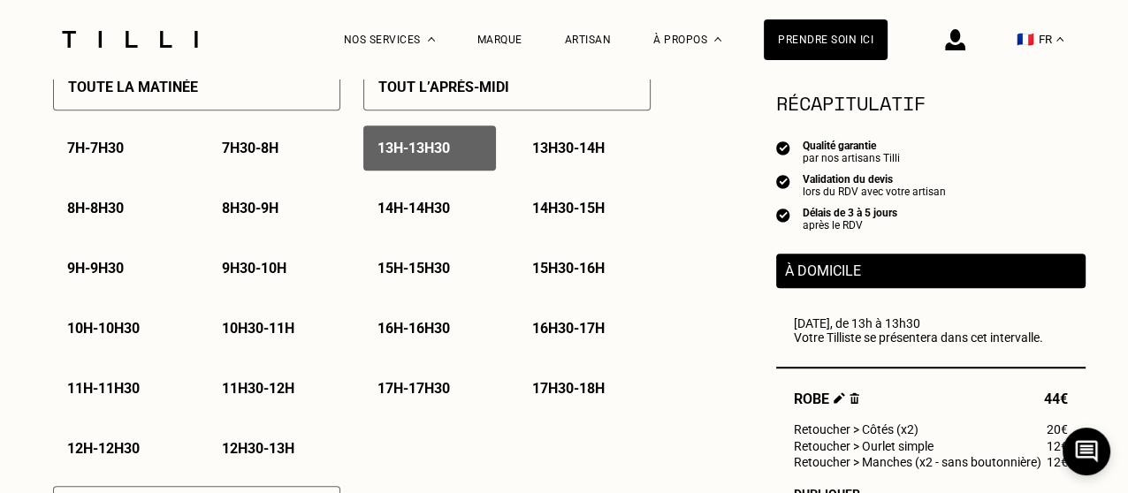
click at [125, 391] on p "11h - 11h30" at bounding box center [103, 388] width 72 height 17
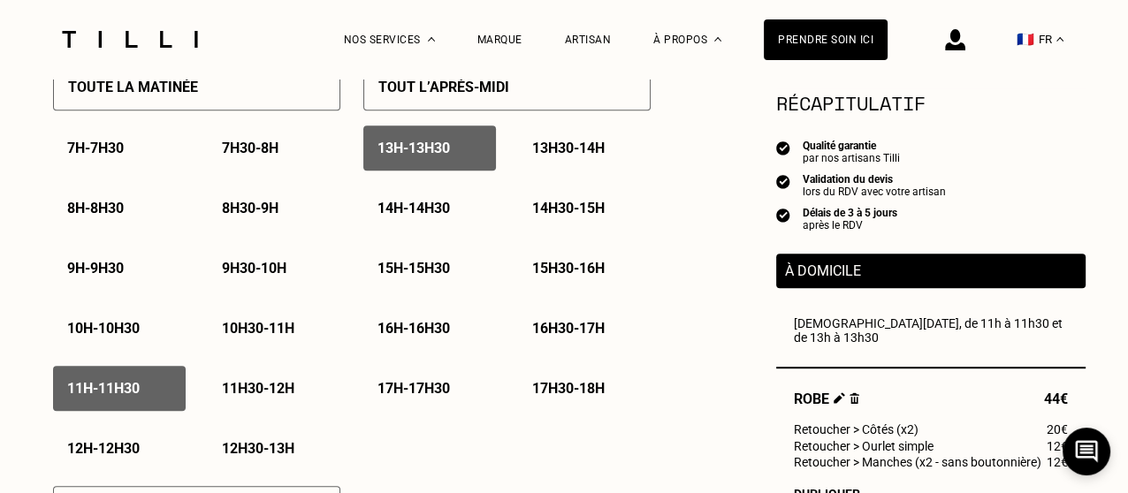
click at [419, 164] on div "13h - 13h30" at bounding box center [429, 148] width 133 height 45
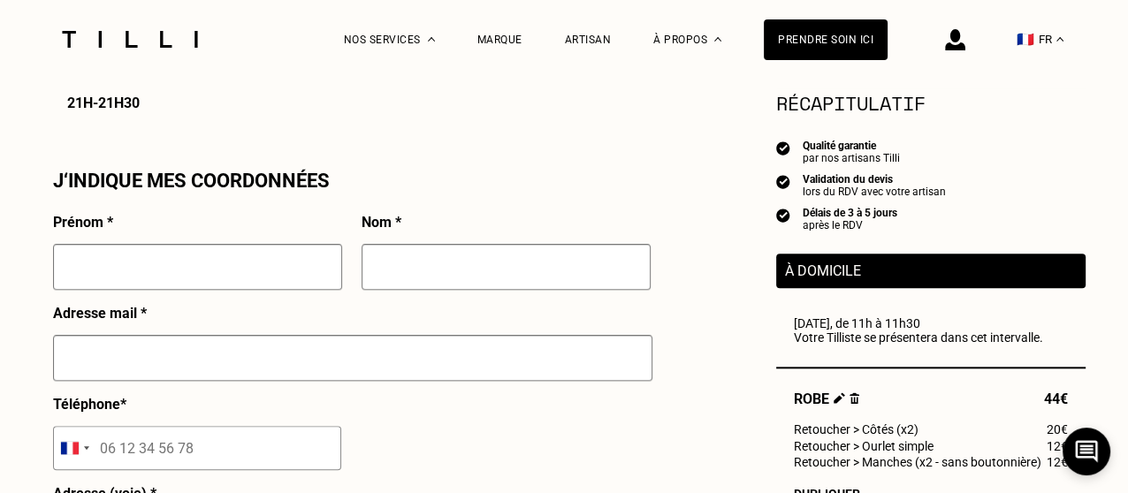
scroll to position [1553, 0]
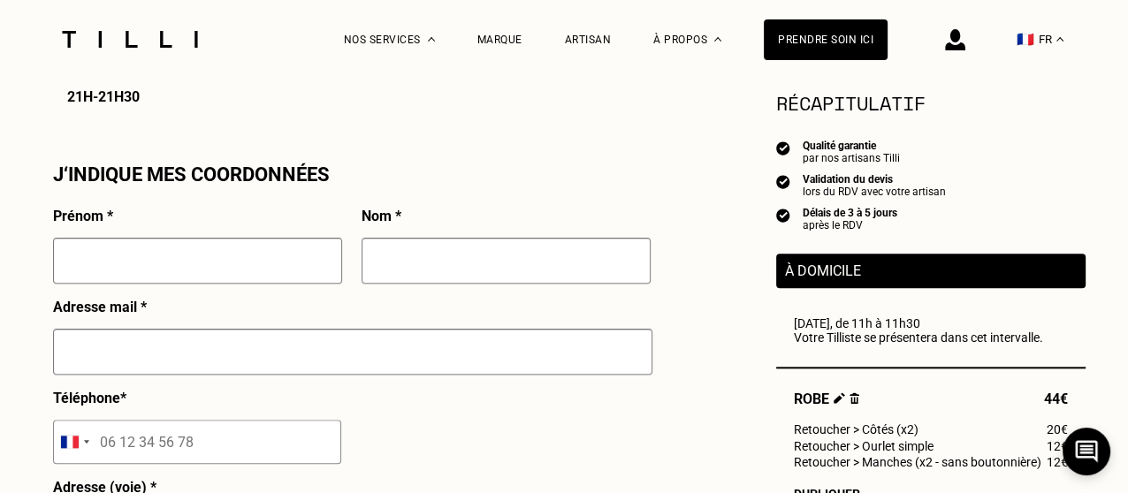
click at [95, 271] on input "text" at bounding box center [197, 261] width 289 height 46
type input "Firouzeh"
click at [399, 277] on input "text" at bounding box center [505, 261] width 289 height 46
type input "Mehran"
click at [105, 357] on input "text" at bounding box center [352, 352] width 599 height 46
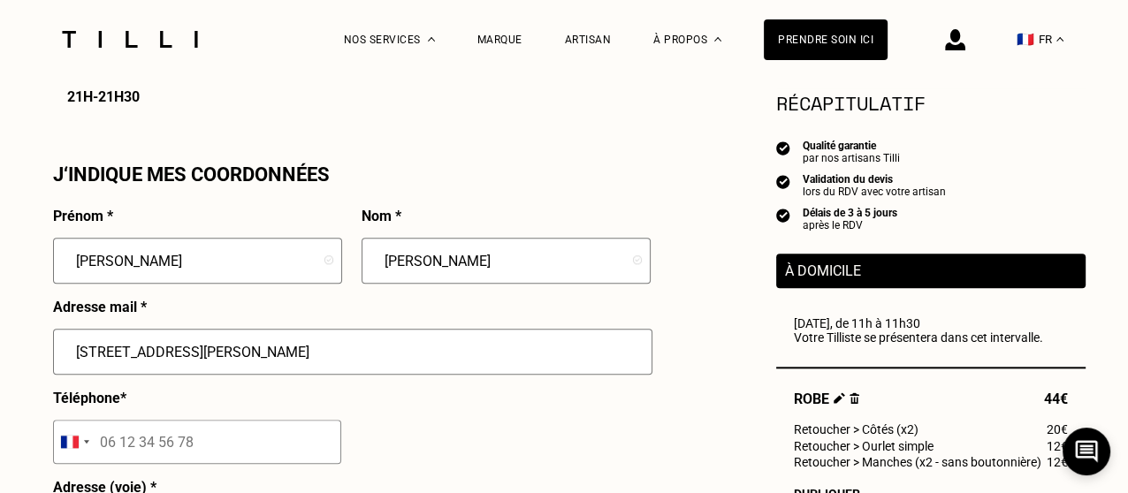
type input "24 avenue de Suffren"
click at [123, 454] on input "tel" at bounding box center [197, 442] width 288 height 44
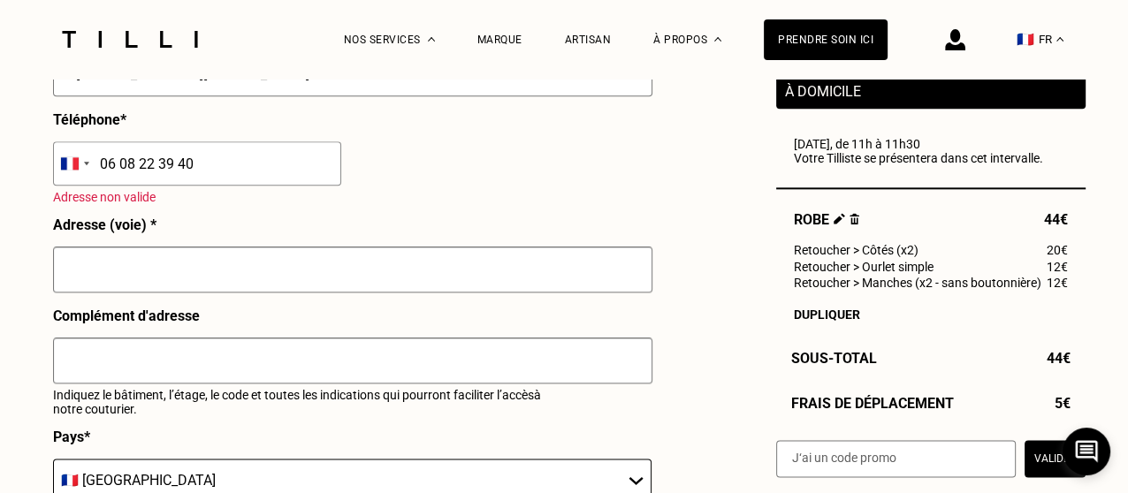
scroll to position [1838, 0]
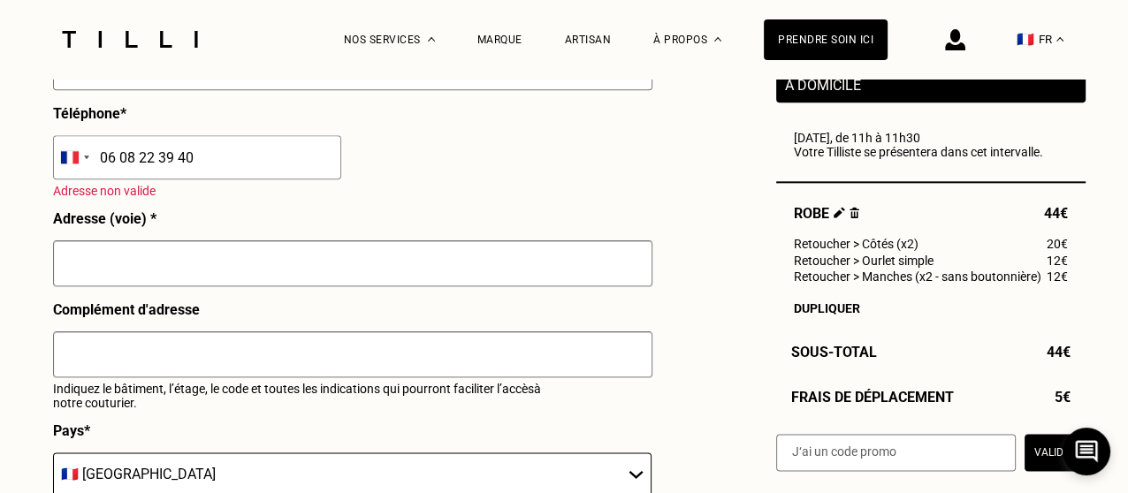
type input "06 08 22 39 40"
click at [106, 377] on input "text" at bounding box center [352, 354] width 599 height 46
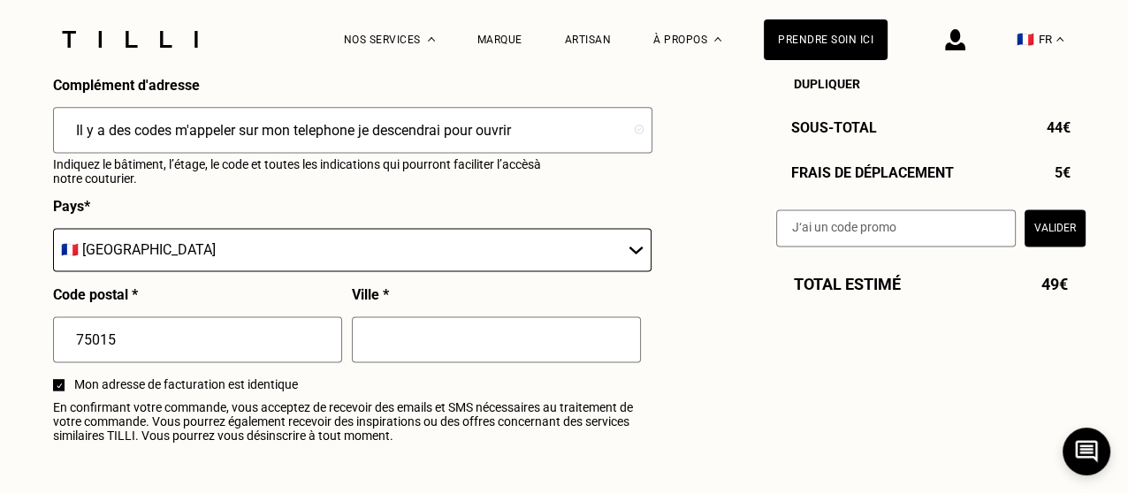
scroll to position [2066, 0]
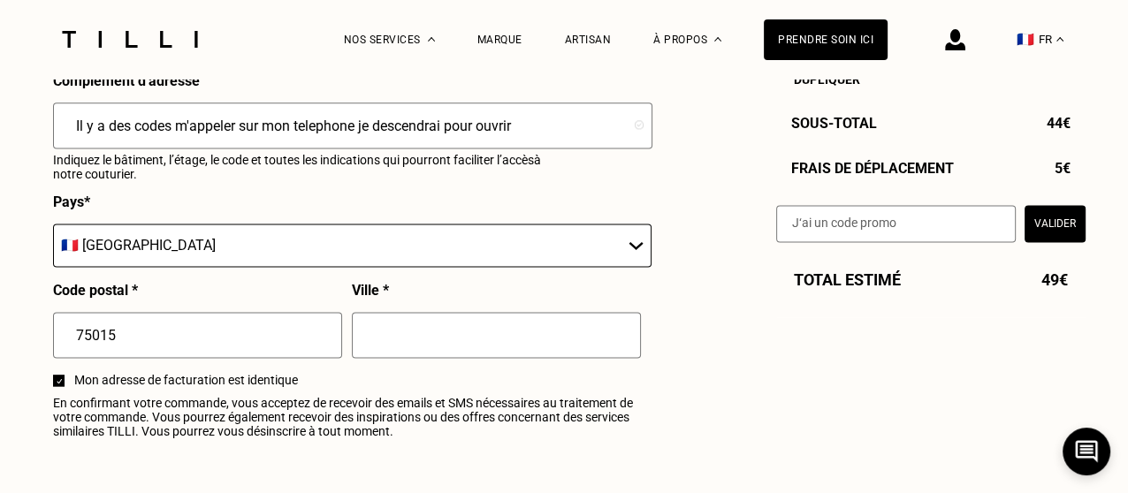
type input "Il y a des codes m'appeler sur mon telephone je descendrai pour ouvrir"
click at [426, 358] on input "text" at bounding box center [496, 335] width 289 height 46
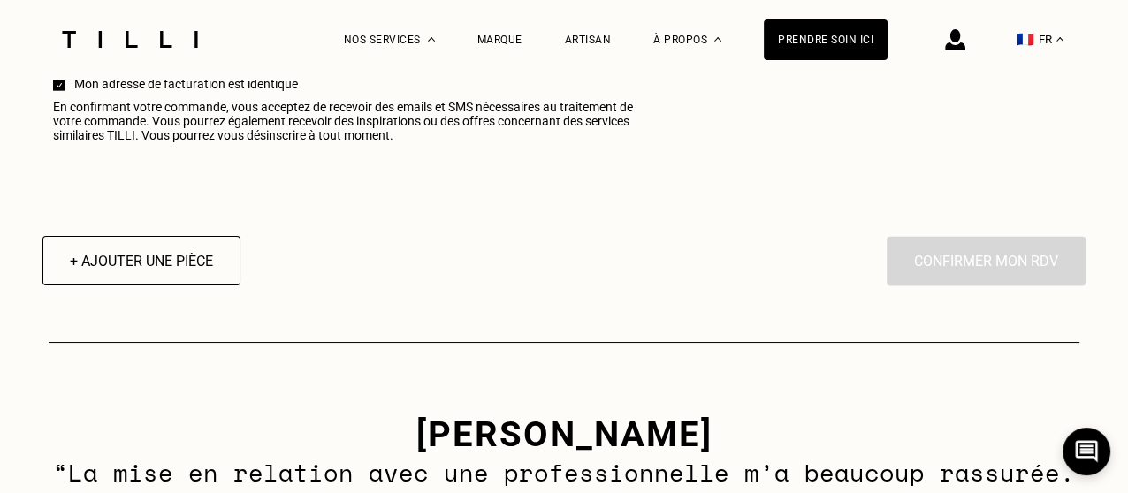
scroll to position [2378, 0]
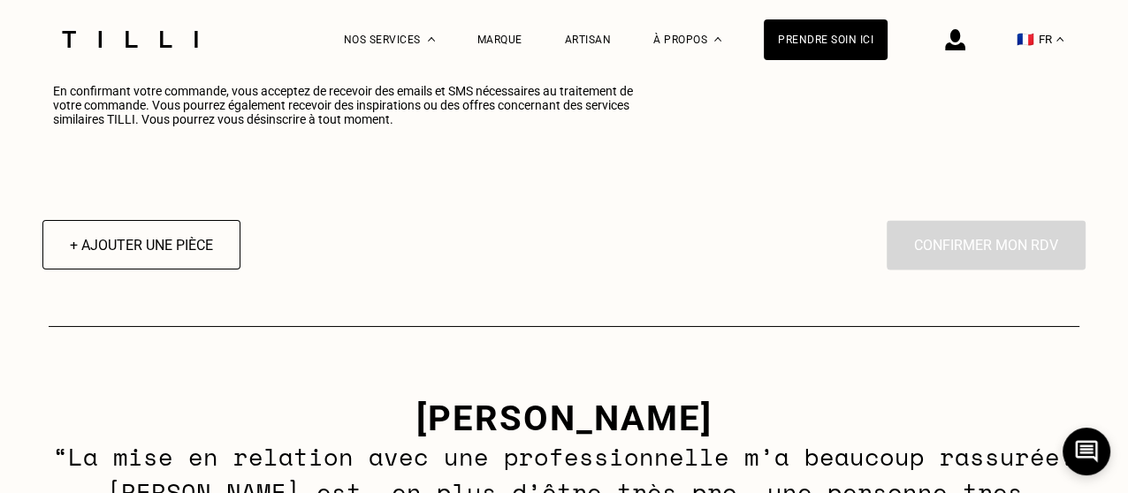
type input "Paris"
click at [1008, 254] on div "En cliquant sur “Confirmer”, vous déclenchez l’intervention de l’un des nos art…" at bounding box center [985, 244] width 199 height 49
click at [181, 261] on button "+ Ajouter une pièce" at bounding box center [141, 244] width 217 height 55
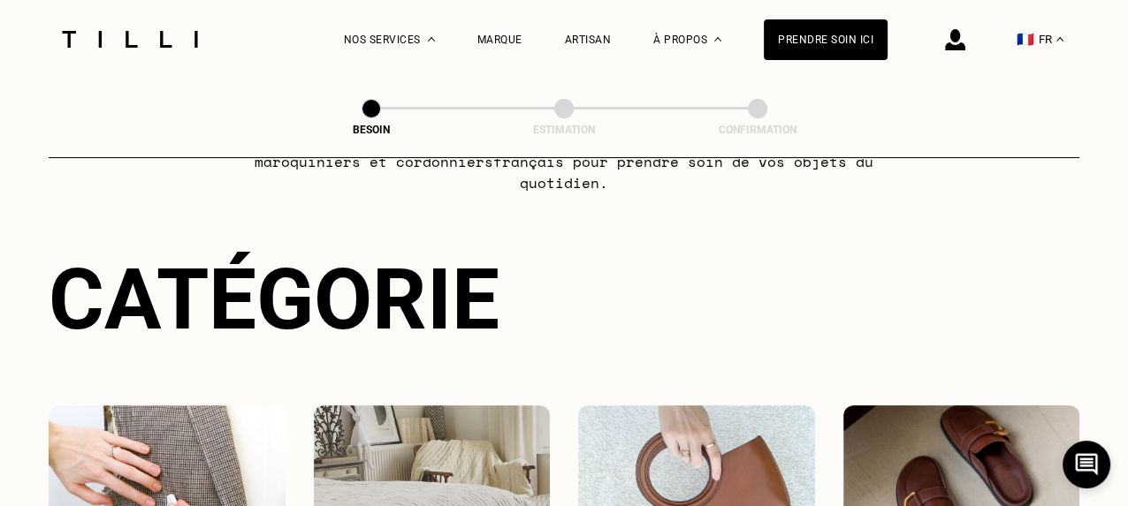
scroll to position [112, 0]
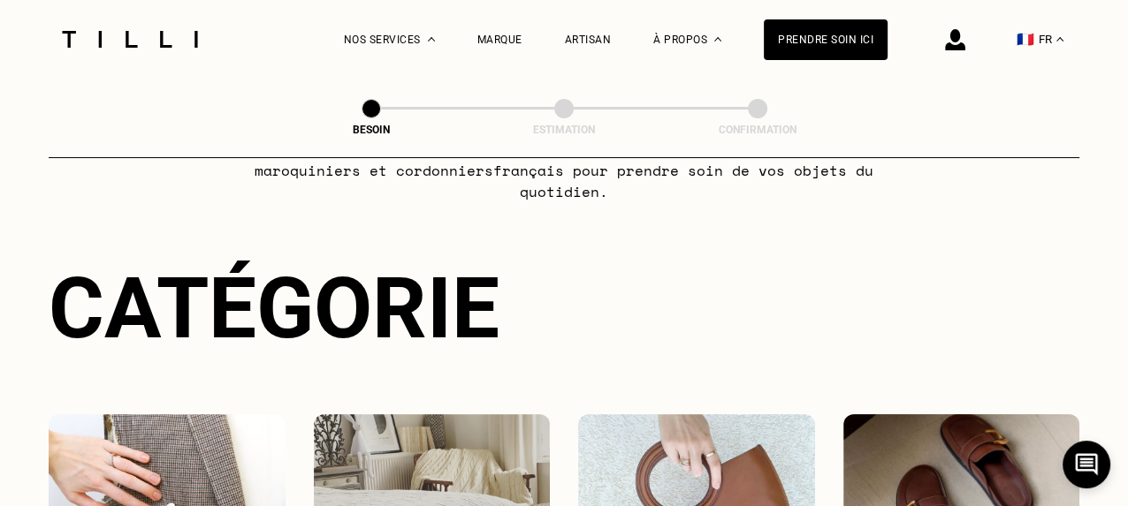
select select "FR"
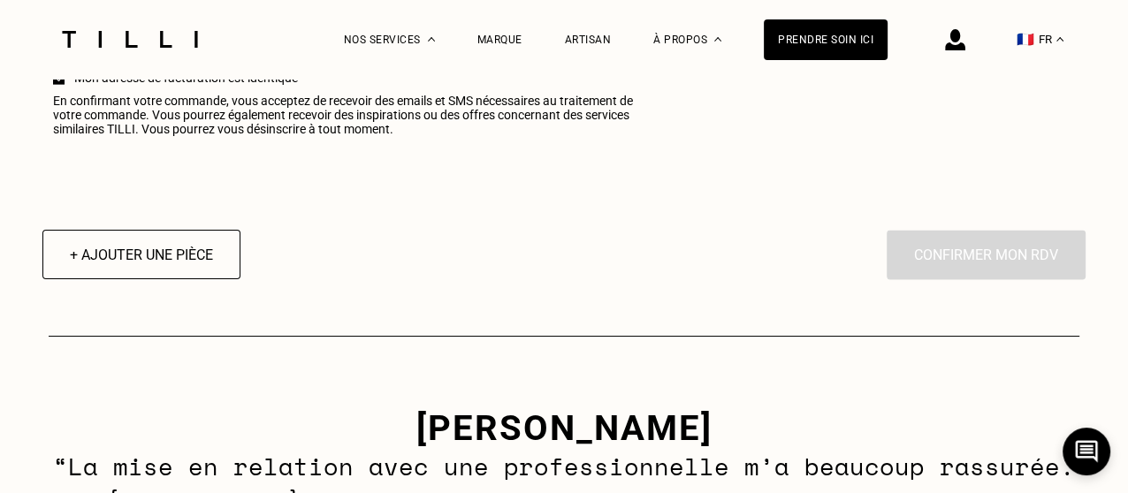
scroll to position [2347, 0]
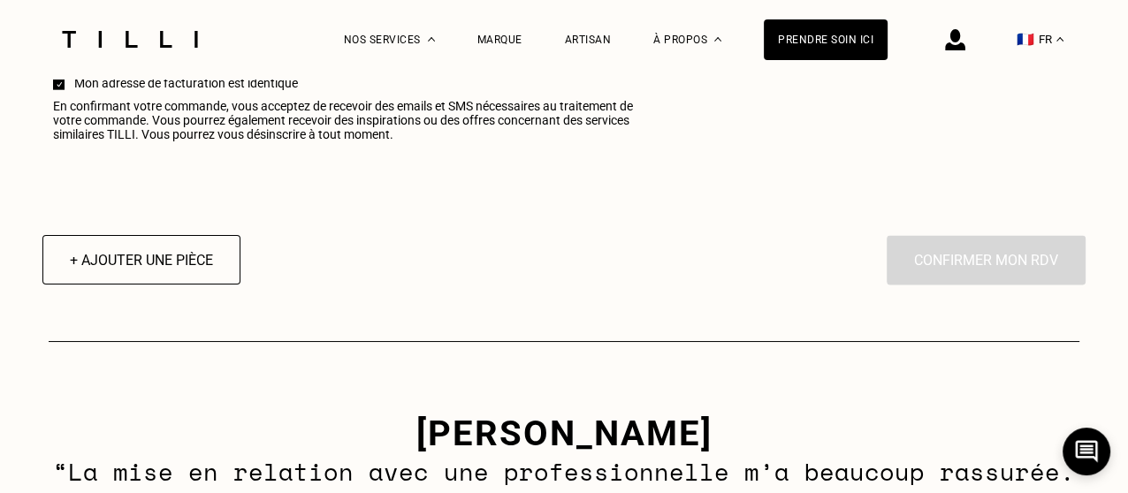
click at [957, 269] on div "En cliquant sur “Confirmer”, vous déclenchez l’intervention de l’un des nos art…" at bounding box center [985, 259] width 199 height 49
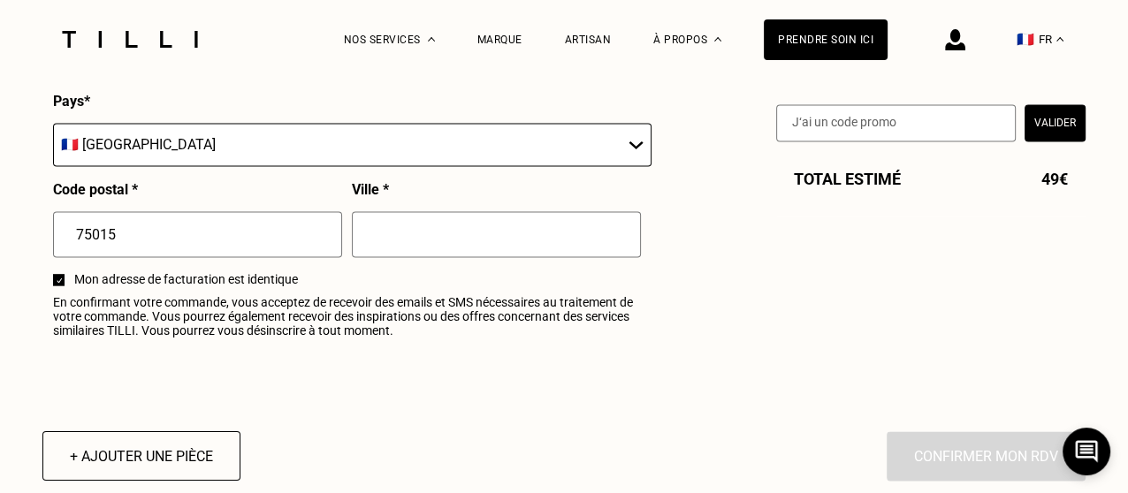
scroll to position [2233, 0]
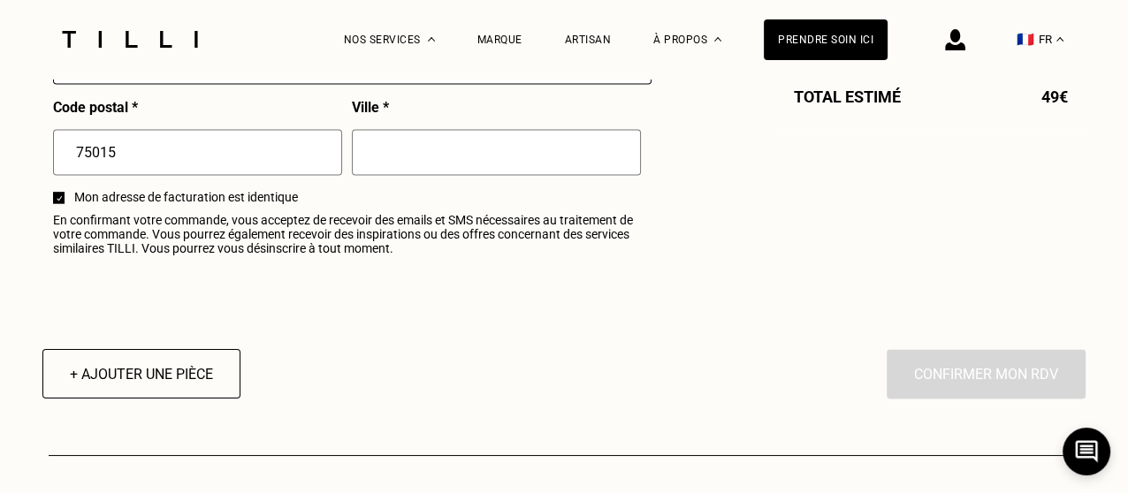
click at [1005, 396] on div "En cliquant sur “Confirmer”, vous déclenchez l’intervention de l’un des nos art…" at bounding box center [985, 373] width 199 height 49
click at [427, 167] on input "text" at bounding box center [496, 152] width 289 height 46
type input "Paris"
click at [954, 390] on div "En cliquant sur “Confirmer”, vous déclenchez l’intervention de l’un des nos art…" at bounding box center [985, 373] width 199 height 49
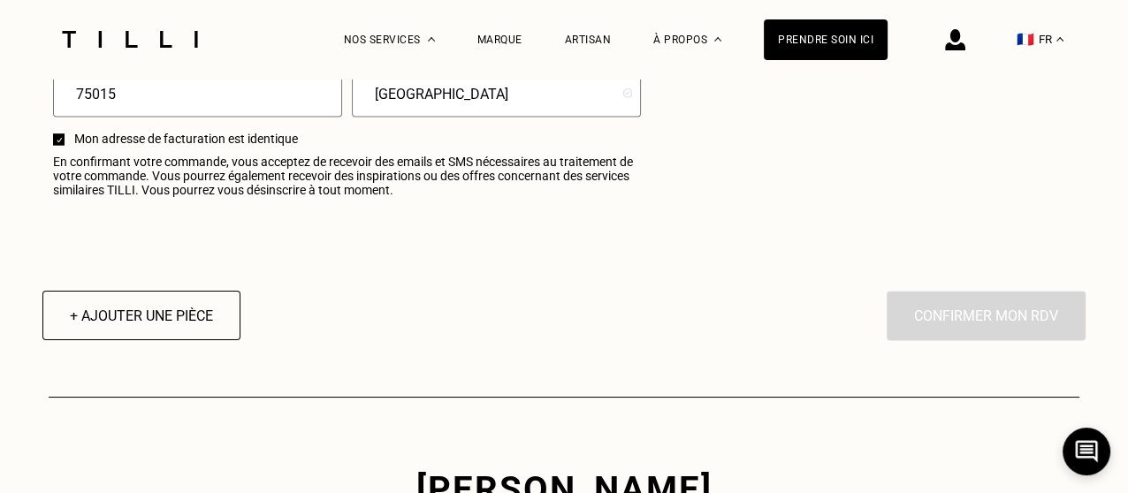
scroll to position [2385, 0]
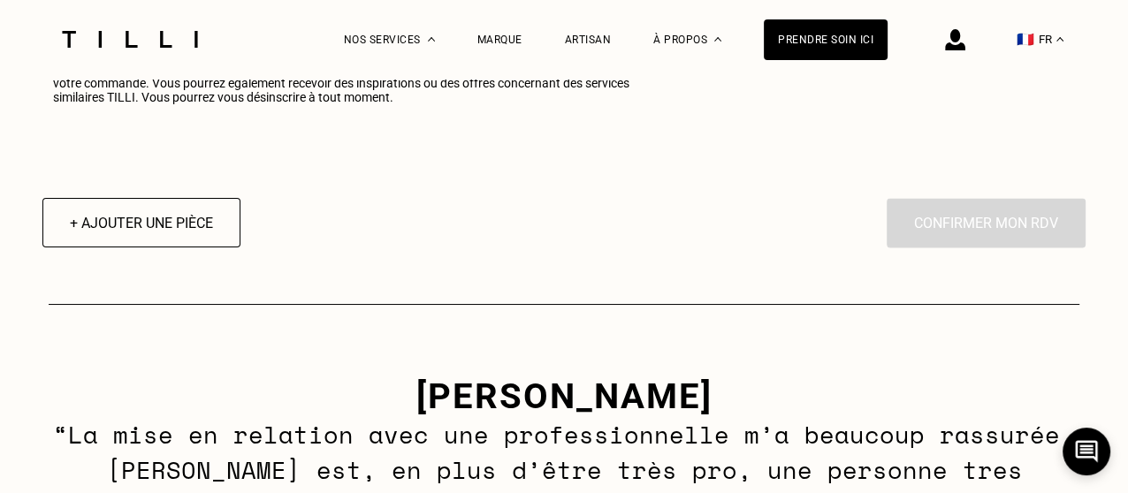
click at [999, 232] on div "En cliquant sur “Confirmer”, vous déclenchez l’intervention de l’un des nos art…" at bounding box center [985, 222] width 199 height 49
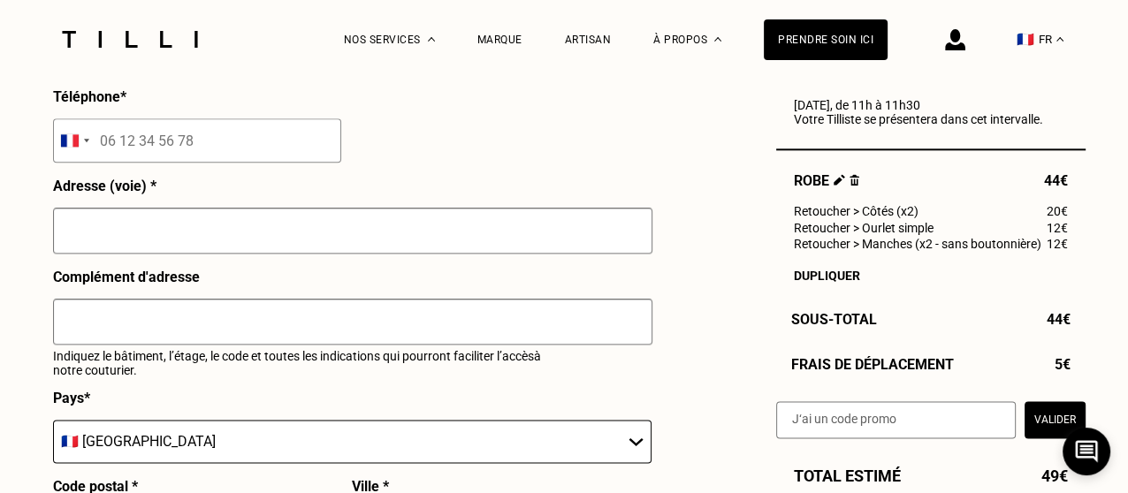
scroll to position [1842, 0]
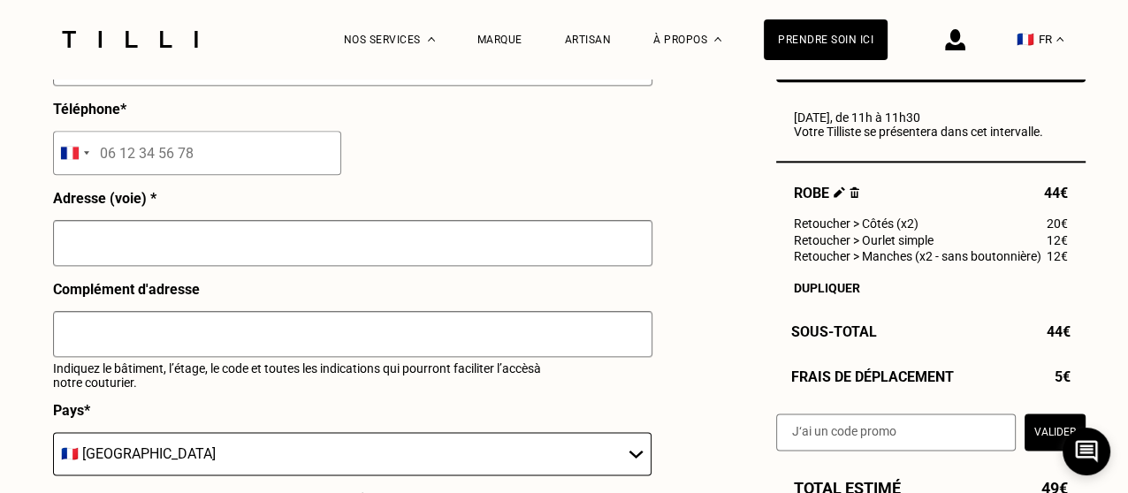
click at [142, 266] on input "text" at bounding box center [352, 243] width 599 height 46
type input "24 ave de Suffren"
click at [114, 338] on input "text" at bounding box center [352, 334] width 599 height 46
click at [114, 162] on input "tel" at bounding box center [197, 153] width 288 height 44
type input "06 08 22 39 40"
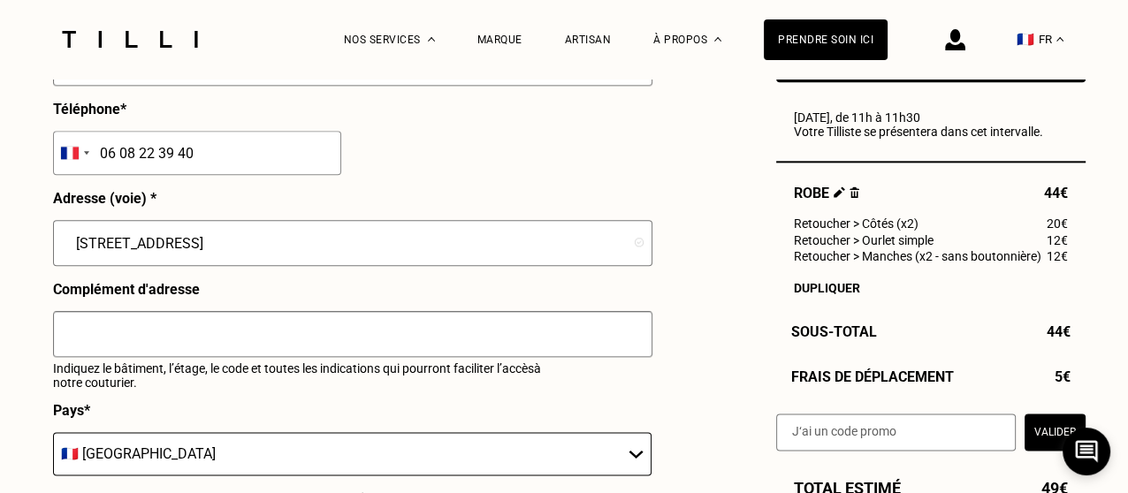
click at [95, 352] on input "text" at bounding box center [352, 334] width 599 height 46
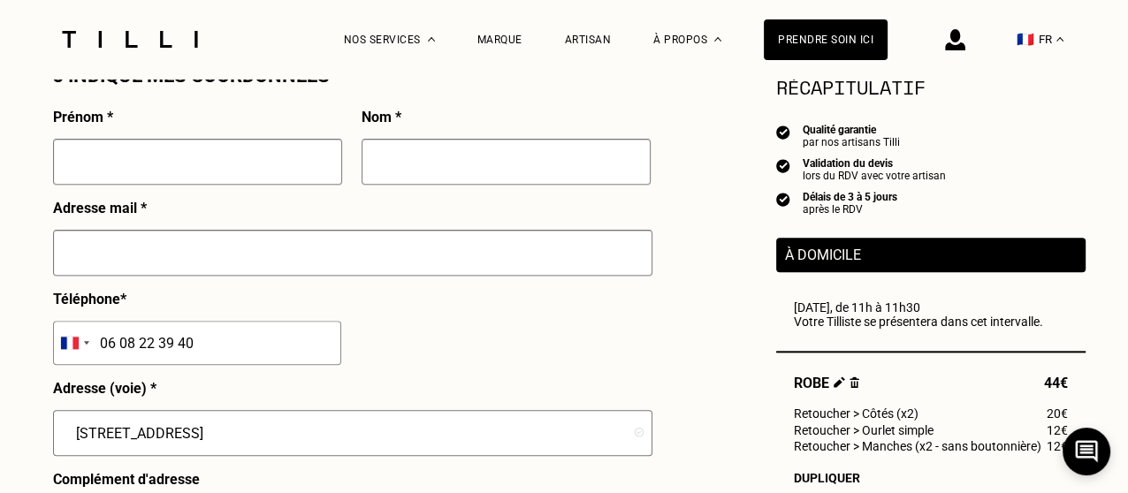
scroll to position [1462, 0]
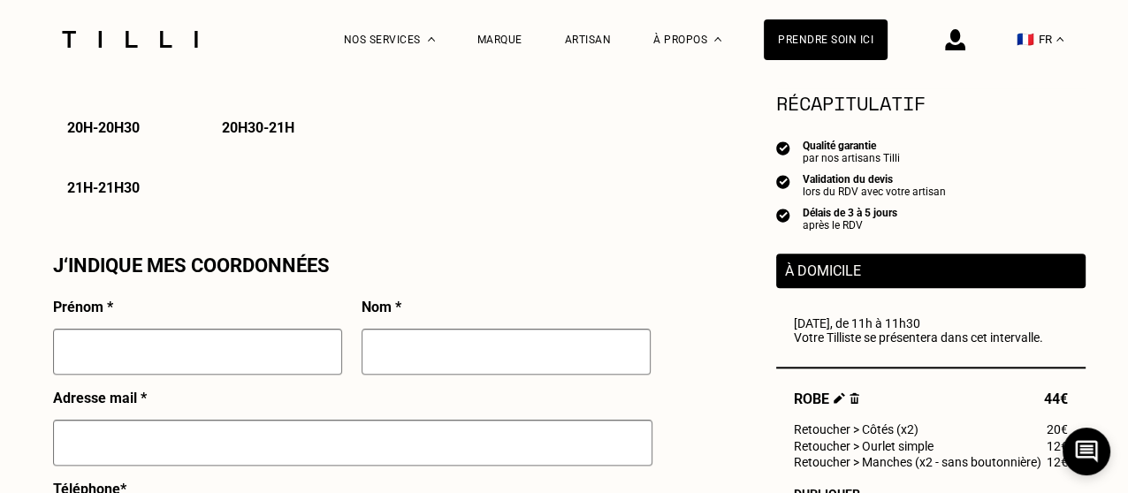
type input "Qu'on m'appelle et je descendrai ouvrir les portes"
click at [98, 356] on input "text" at bounding box center [197, 352] width 289 height 46
type input "Firouzeh"
click at [396, 375] on input "text" at bounding box center [505, 352] width 289 height 46
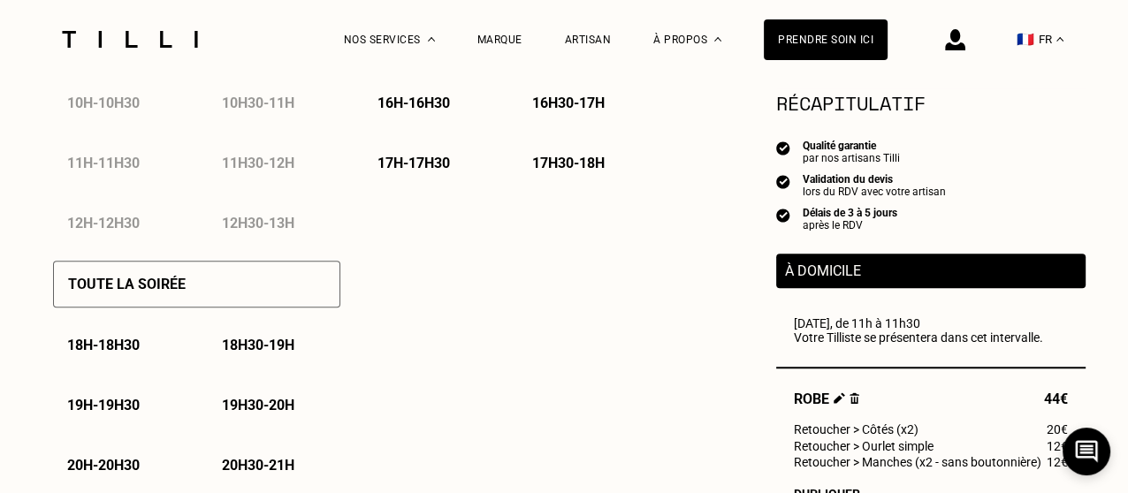
scroll to position [1114, 0]
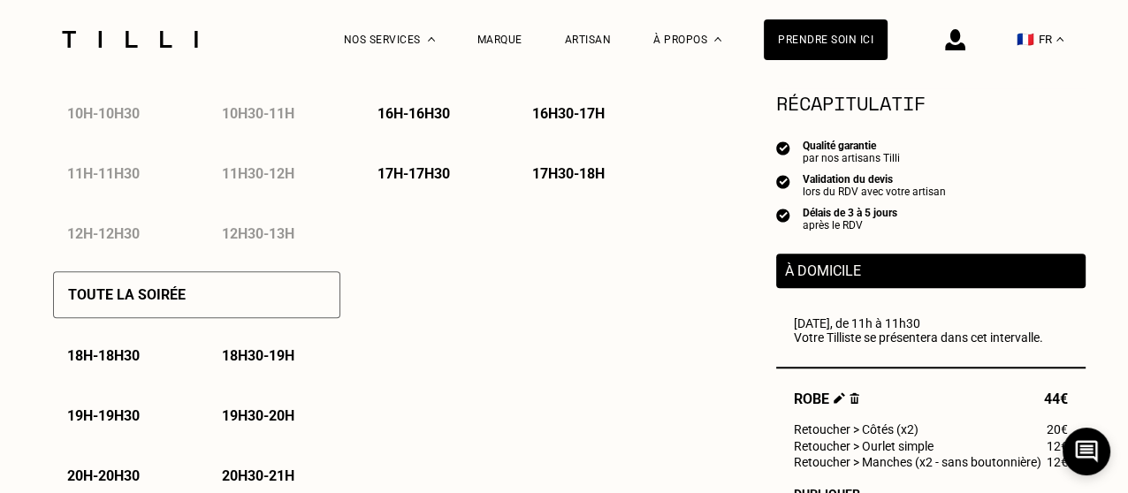
type input "Mehran"
click at [136, 174] on div "11h - 11h30" at bounding box center [119, 173] width 133 height 45
drag, startPoint x: 1125, startPoint y: 193, endPoint x: 1125, endPoint y: 164, distance: 28.3
click at [1125, 164] on div "Besoin Estimation Confirmation Estimation Récapitulatif Qualité garantie par no…" at bounding box center [563, 415] width 1271 height 2900
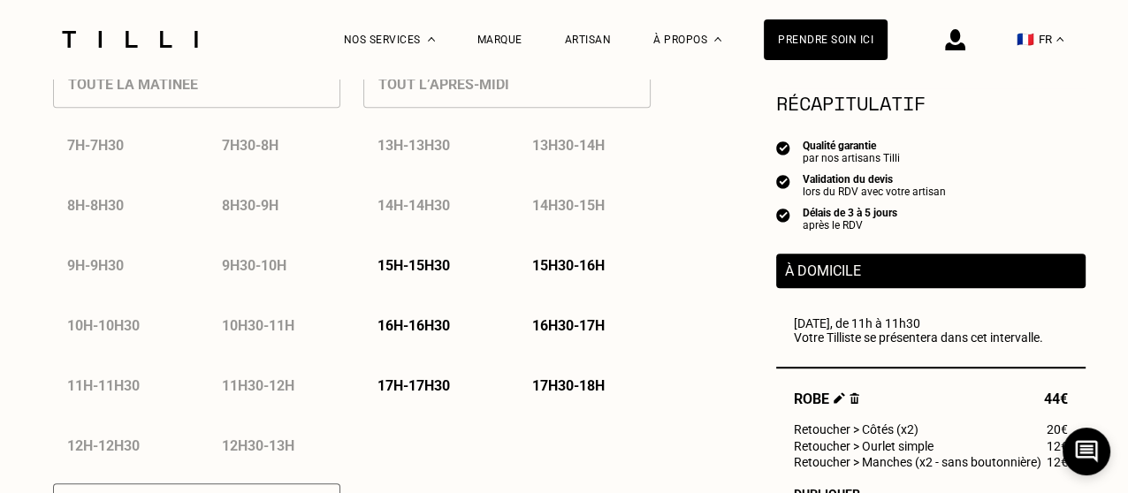
click at [133, 81] on div "Toute la matinée 7h - 7h30 7h30 - 8h 8h - 8h30 8h30 - 9h 9h - 9h30 9h30 - 10h 1…" at bounding box center [196, 257] width 287 height 422
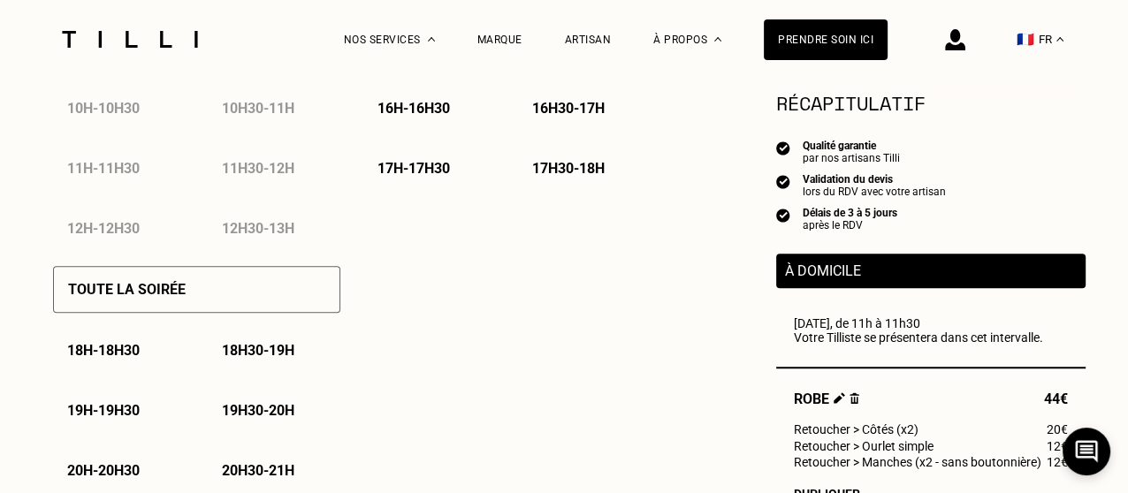
scroll to position [1174, 0]
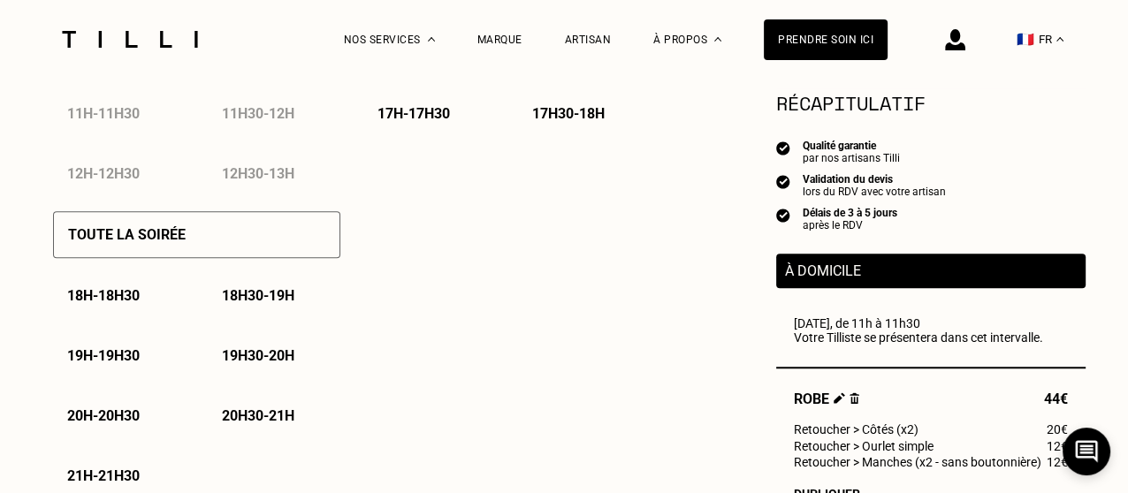
click at [256, 417] on p "20h30 - 21h" at bounding box center [258, 415] width 72 height 17
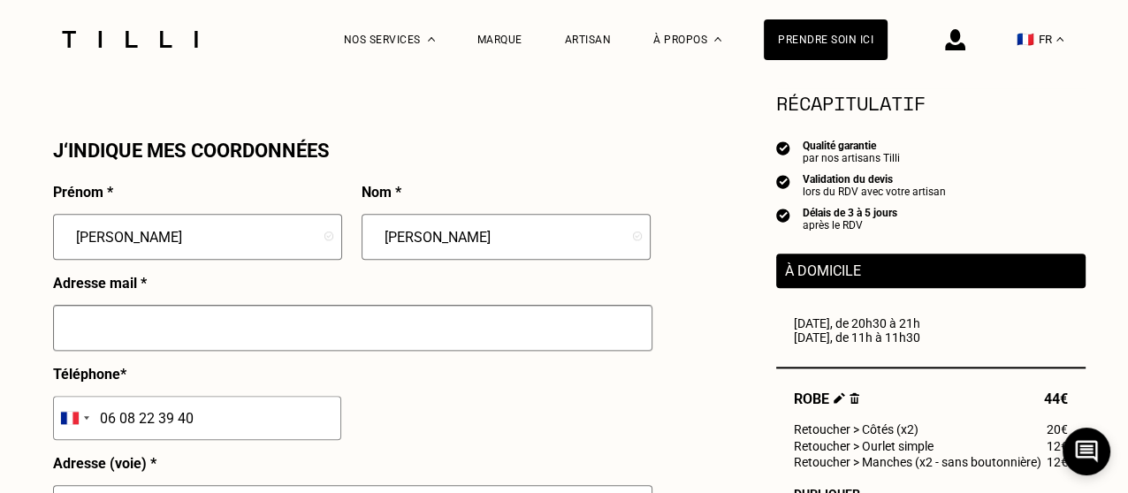
scroll to position [1642, 0]
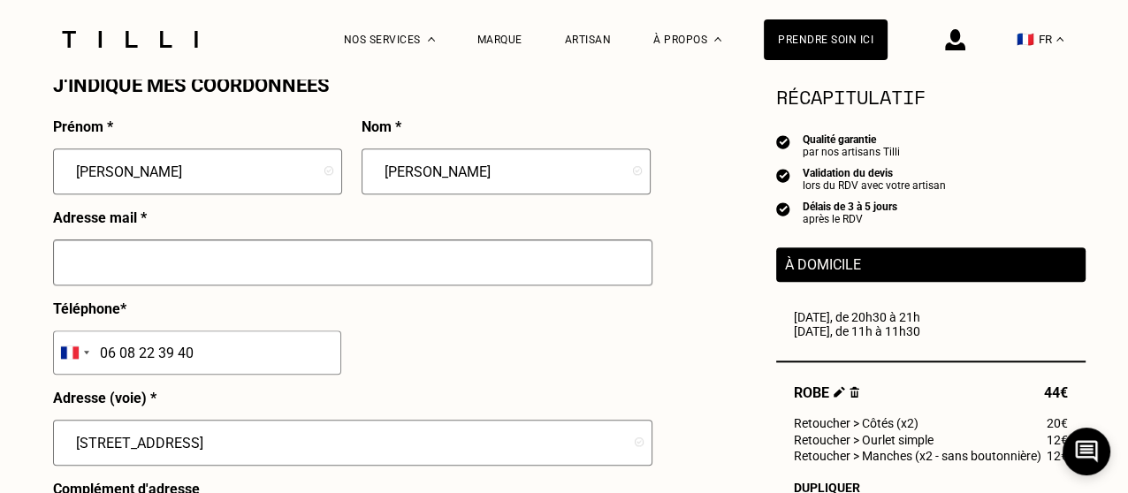
click at [123, 273] on input "text" at bounding box center [352, 263] width 599 height 46
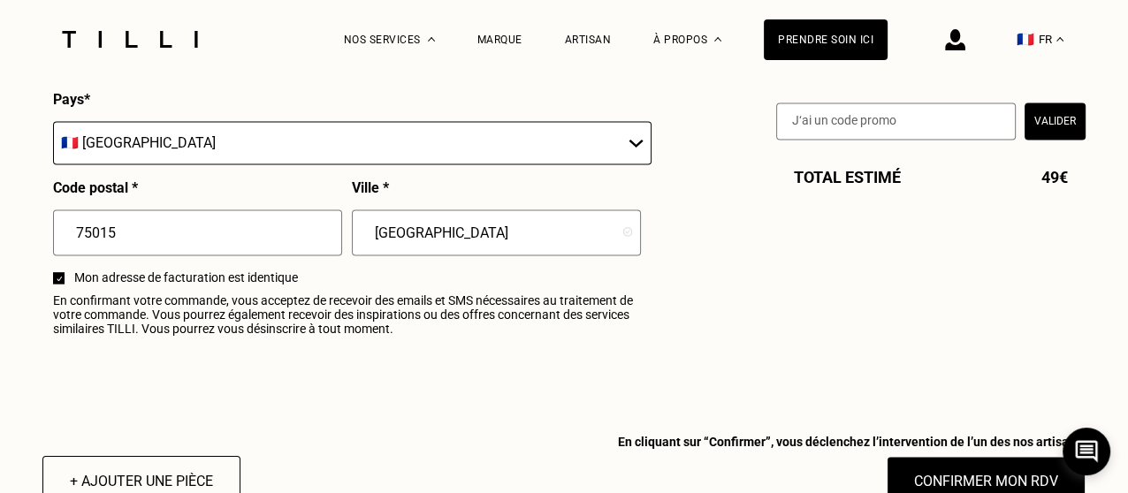
scroll to position [2164, 0]
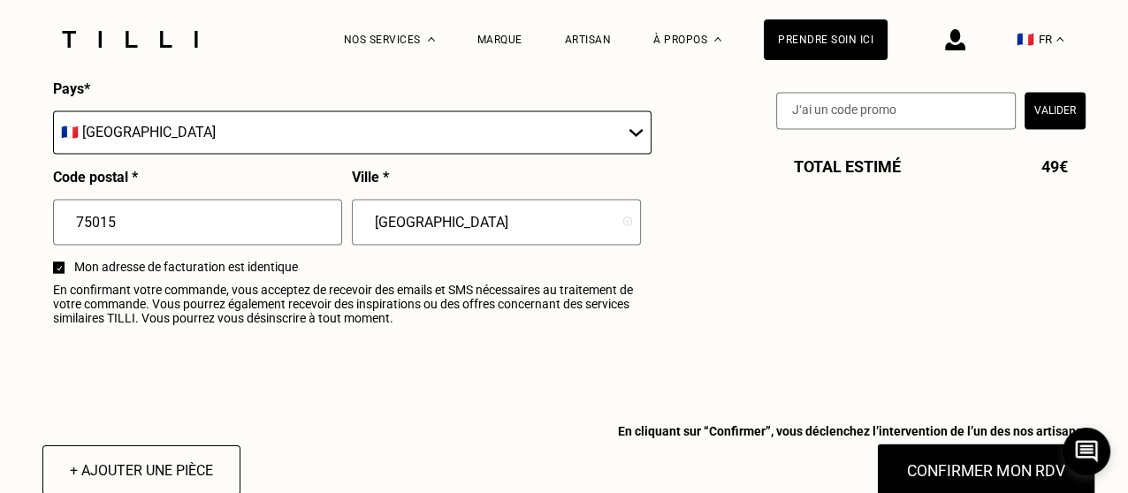
type input "firouzeh.mehran@gmail.com"
click at [1057, 468] on button "Confirmer mon RDV" at bounding box center [986, 470] width 219 height 55
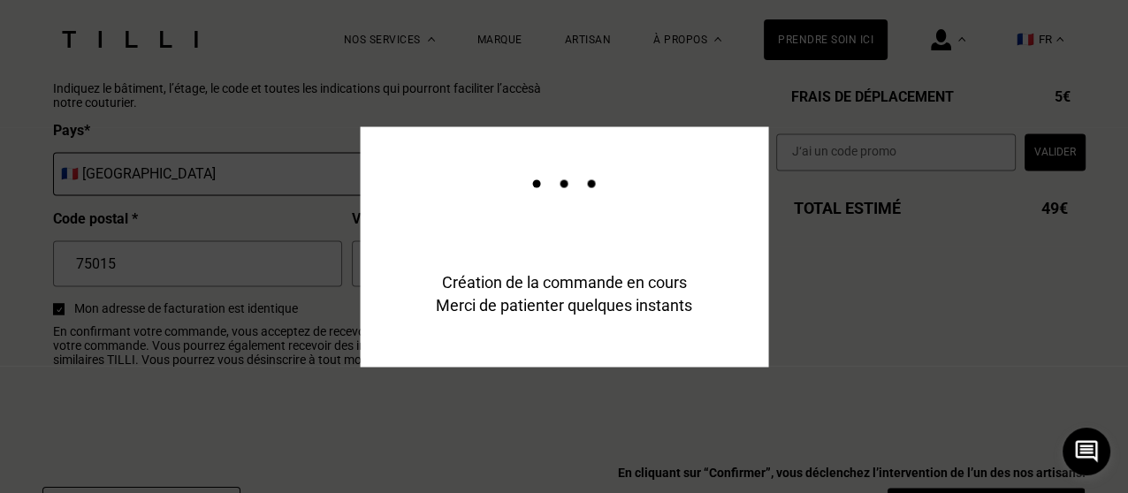
scroll to position [2205, 0]
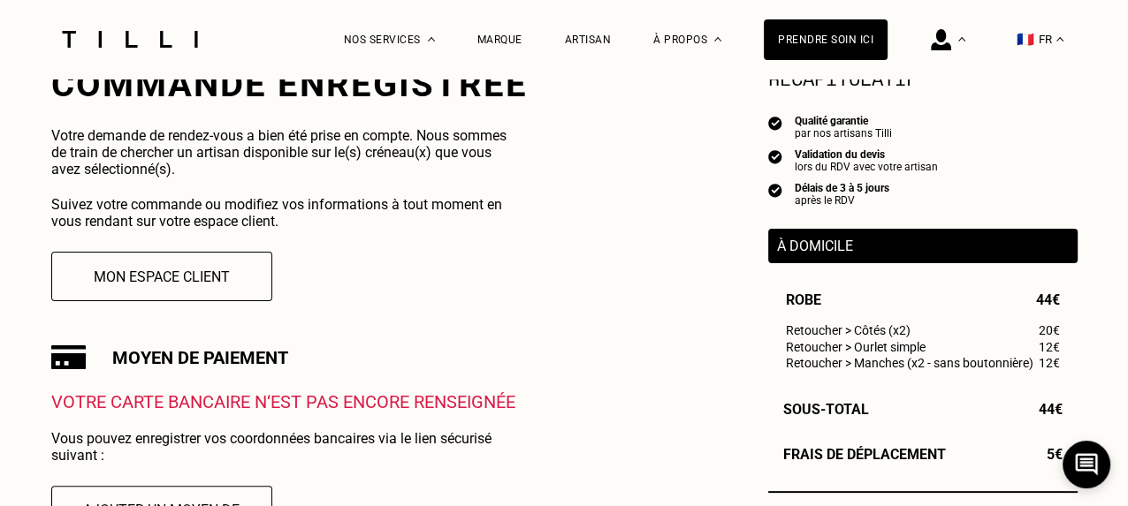
scroll to position [482, 0]
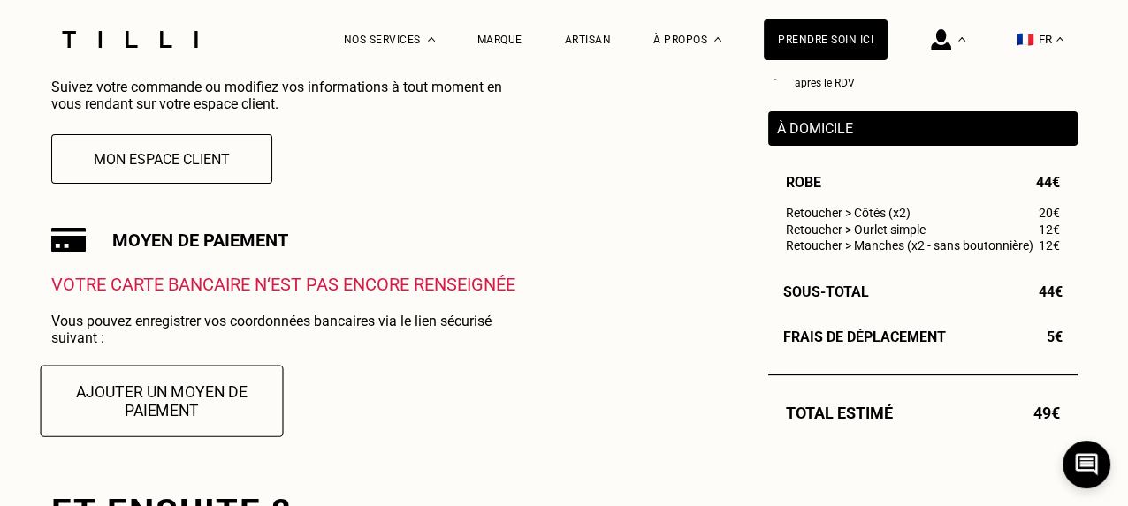
click at [107, 405] on button "Ajouter un moyen de paiement" at bounding box center [161, 401] width 243 height 72
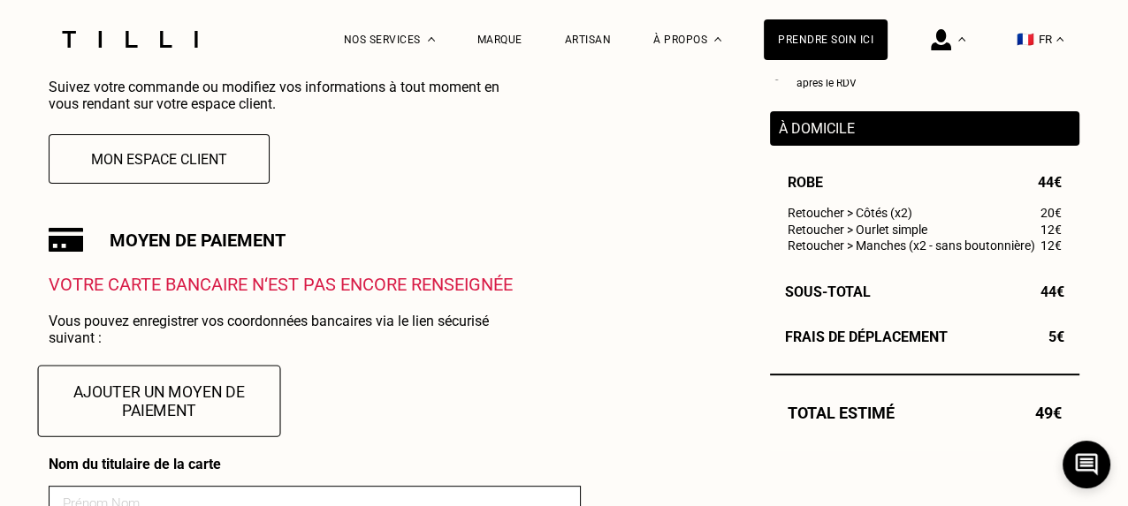
click at [78, 401] on button "Ajouter un moyen de paiement" at bounding box center [159, 401] width 243 height 72
click at [133, 415] on button "Ajouter un moyen de paiement" at bounding box center [159, 401] width 243 height 72
click at [132, 392] on button "Ajouter un moyen de paiement" at bounding box center [159, 401] width 243 height 72
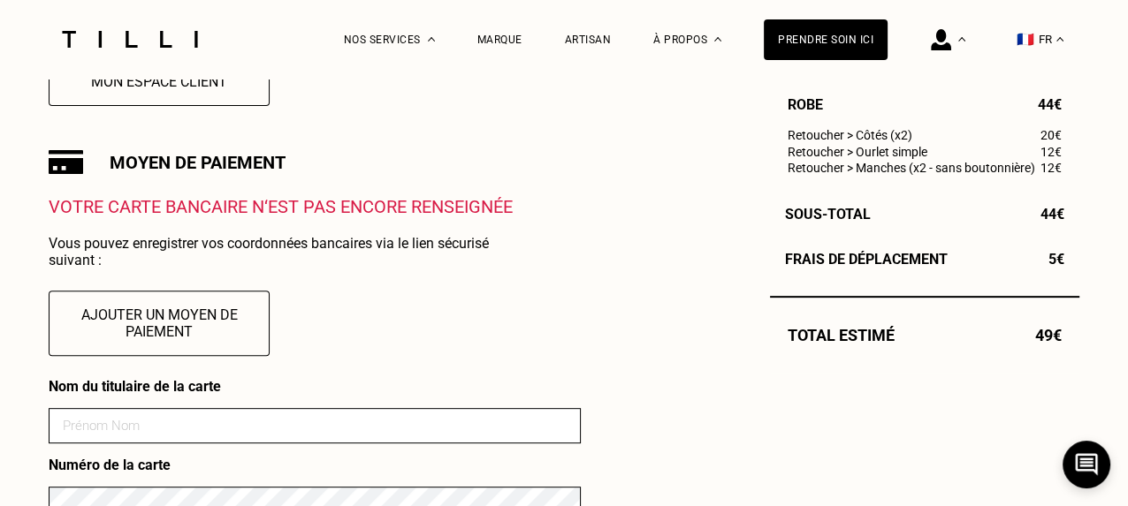
scroll to position [719, 0]
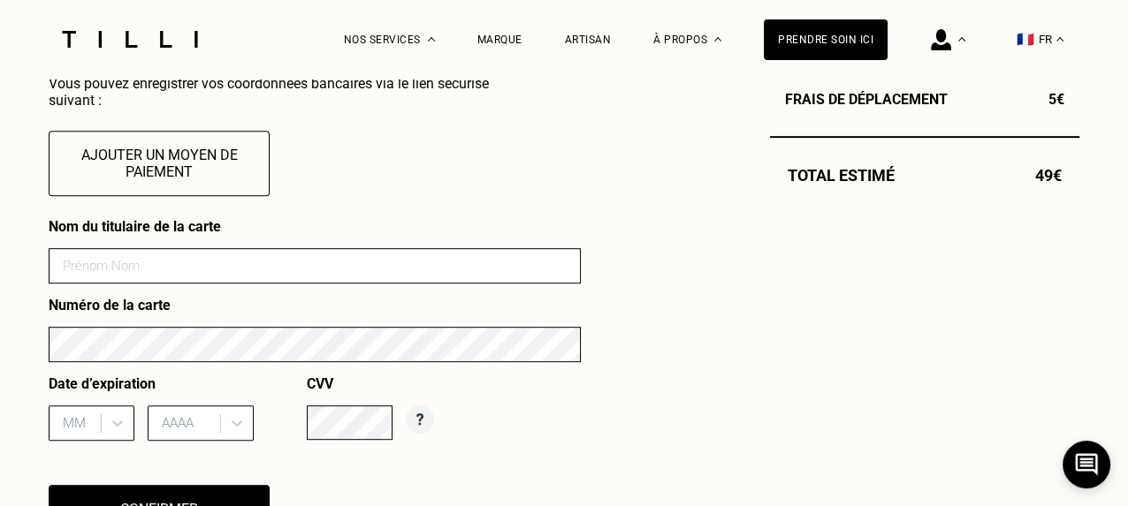
click at [78, 267] on input at bounding box center [315, 265] width 532 height 35
type input "Firouzeh Mehran"
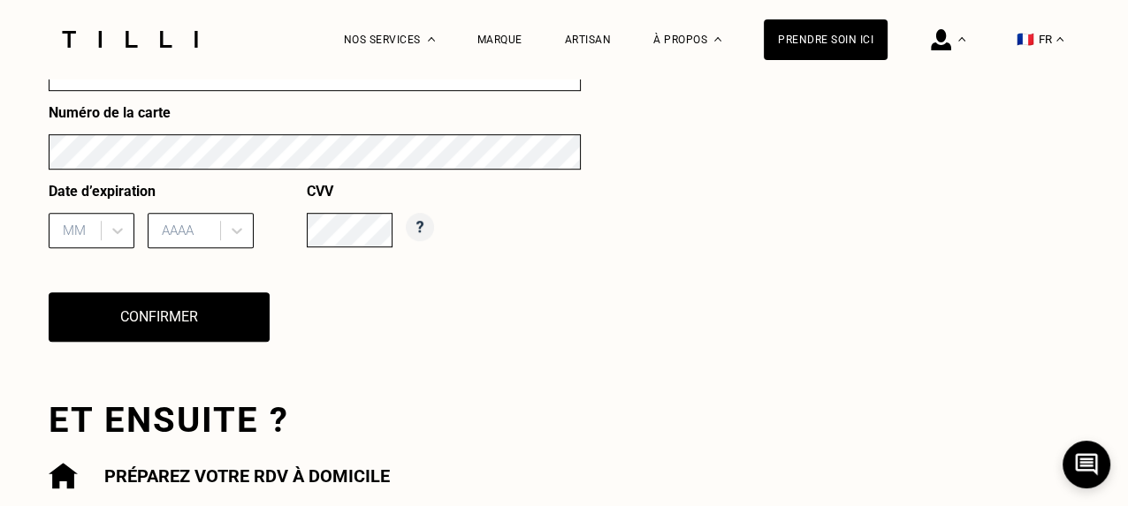
click at [85, 248] on div "MM" at bounding box center [92, 230] width 86 height 35
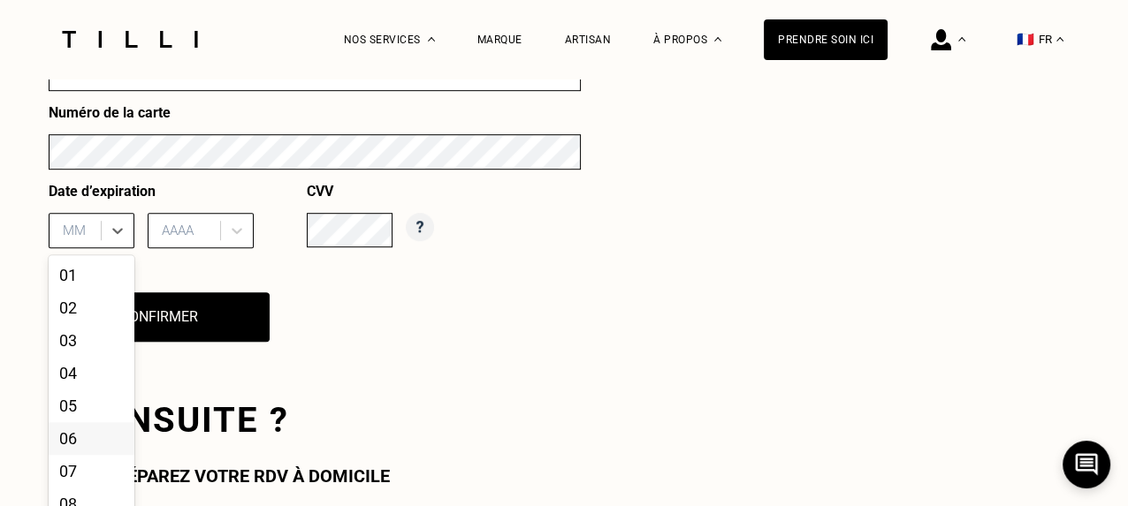
scroll to position [940, 0]
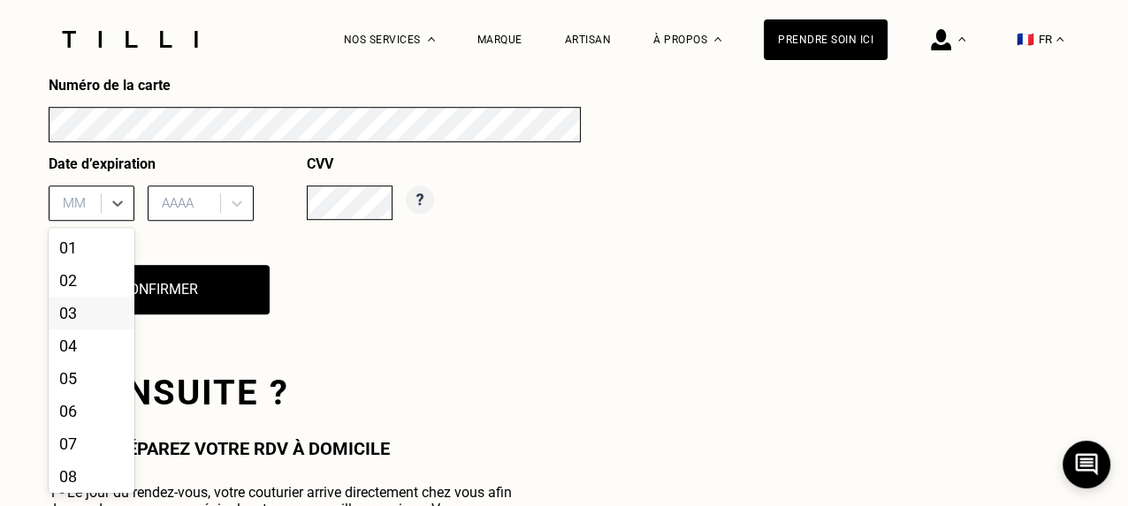
click at [73, 319] on div "03" at bounding box center [92, 313] width 86 height 33
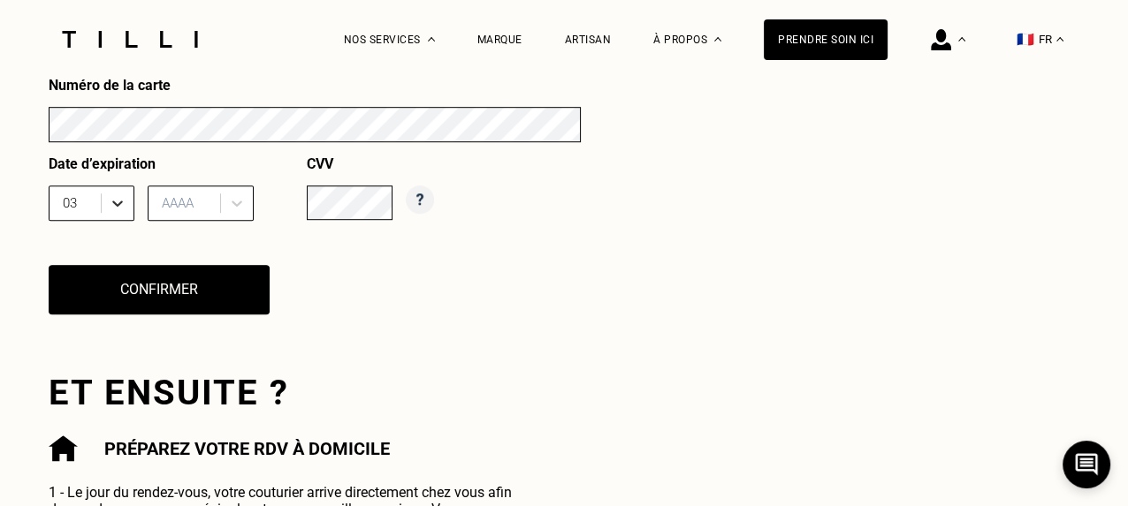
click at [114, 206] on icon at bounding box center [118, 203] width 18 height 18
click at [118, 207] on icon at bounding box center [117, 204] width 11 height 6
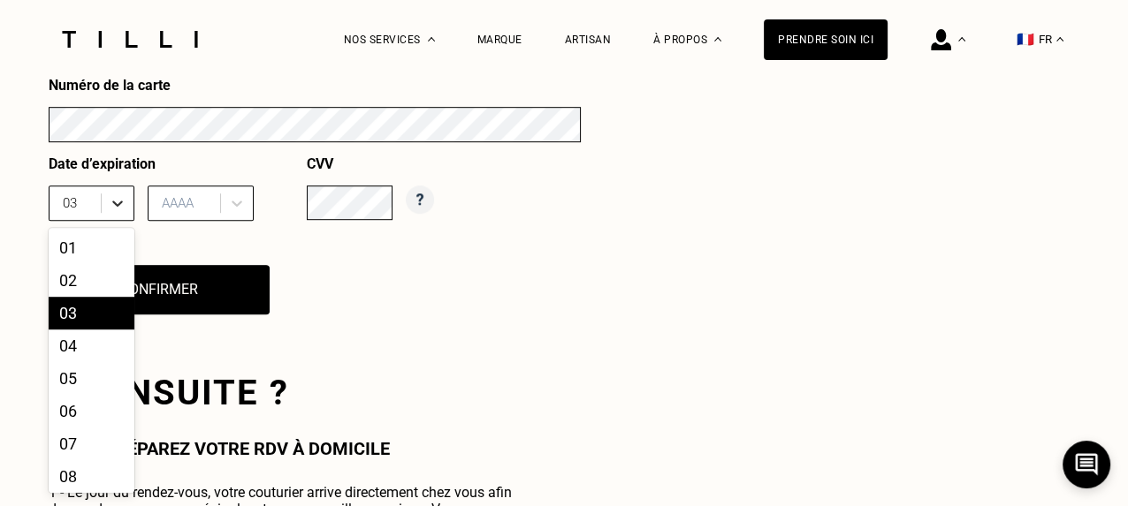
click at [118, 207] on icon at bounding box center [117, 204] width 11 height 6
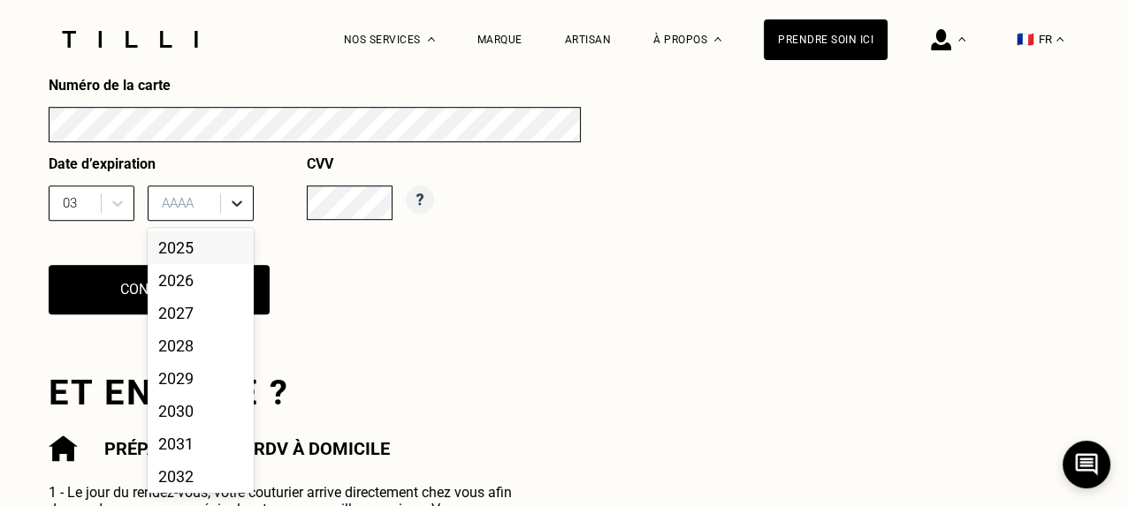
click at [235, 212] on icon at bounding box center [237, 203] width 18 height 18
click at [190, 322] on div "2027" at bounding box center [201, 313] width 106 height 33
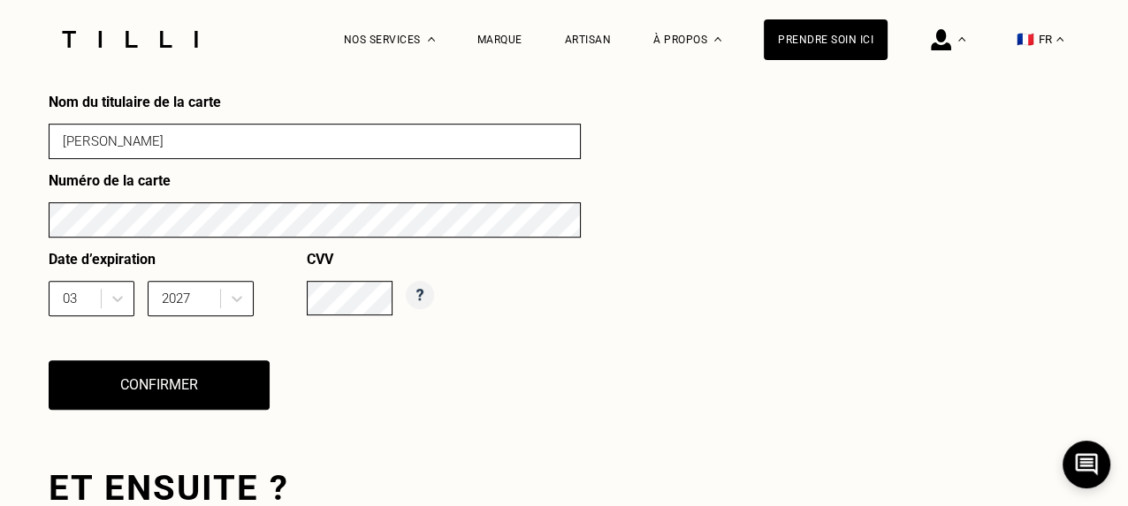
scroll to position [864, 0]
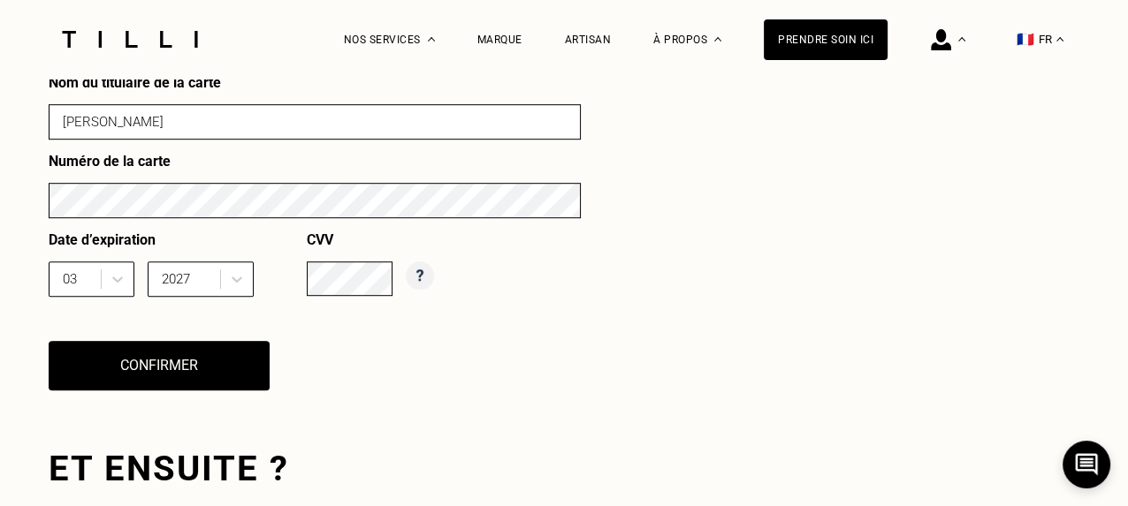
click at [228, 370] on button "Confirmer" at bounding box center [159, 365] width 221 height 49
